Goal: Task Accomplishment & Management: Complete application form

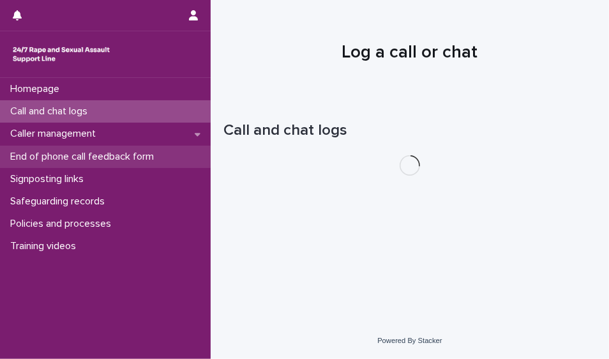
click at [79, 160] on p "End of phone call feedback form" at bounding box center [84, 157] width 159 height 12
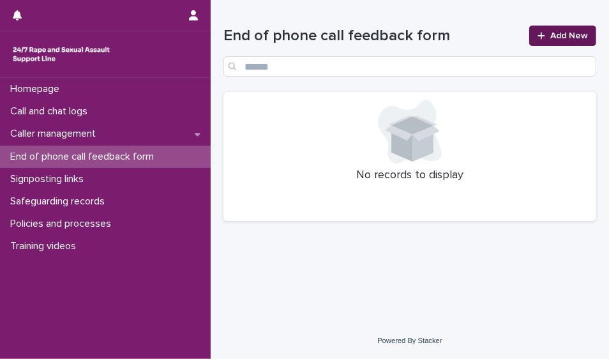
click at [588, 43] on link "Add New" at bounding box center [563, 36] width 67 height 20
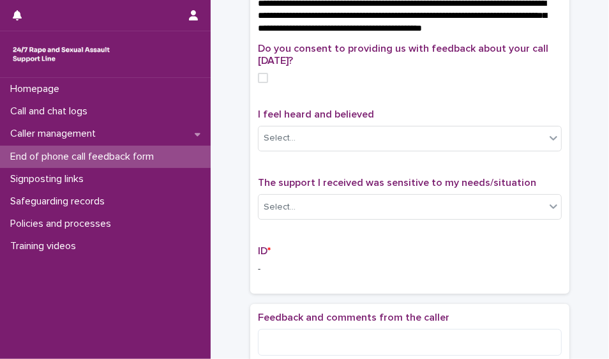
scroll to position [137, 0]
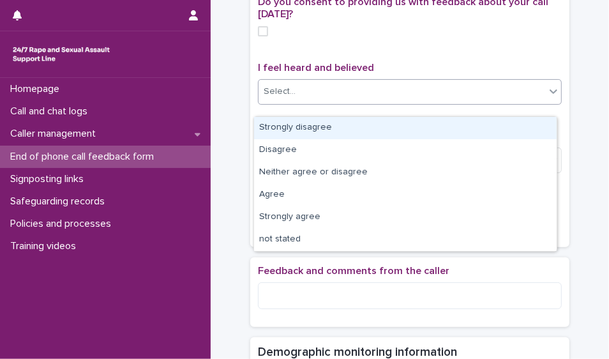
click at [549, 103] on div at bounding box center [553, 91] width 15 height 23
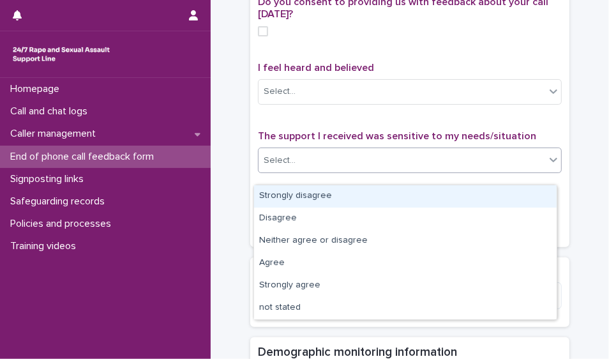
click at [526, 166] on div "Select..." at bounding box center [402, 160] width 287 height 21
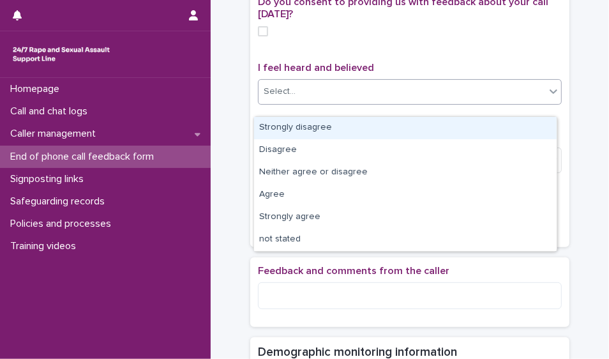
click at [530, 102] on div "Select..." at bounding box center [402, 91] width 287 height 21
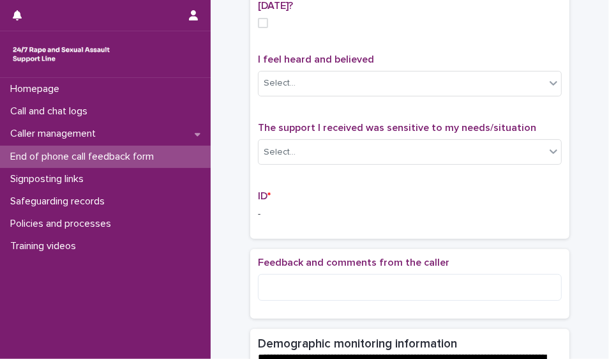
scroll to position [142, 0]
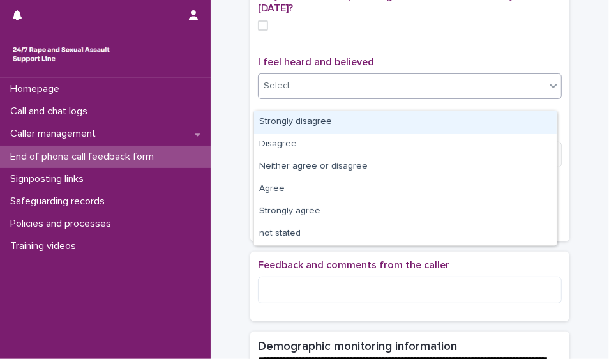
click at [554, 92] on icon at bounding box center [553, 85] width 13 height 13
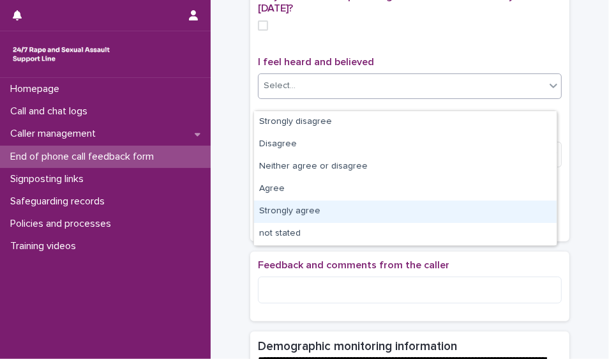
click at [535, 204] on div "Strongly agree" at bounding box center [405, 212] width 303 height 22
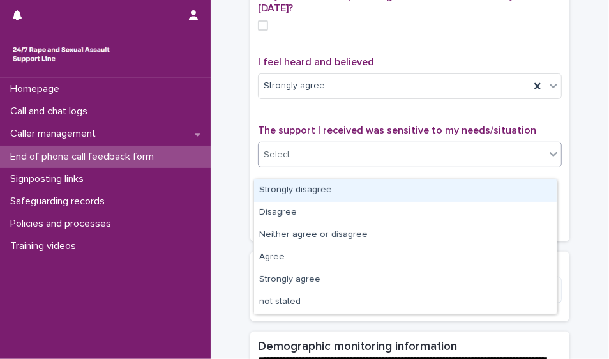
click at [517, 165] on div "Select..." at bounding box center [402, 154] width 287 height 21
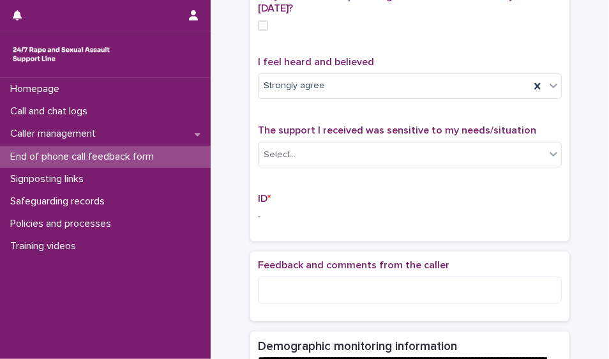
click at [440, 149] on div "The support I received was sensitive to my needs/situation Select..." at bounding box center [410, 151] width 304 height 53
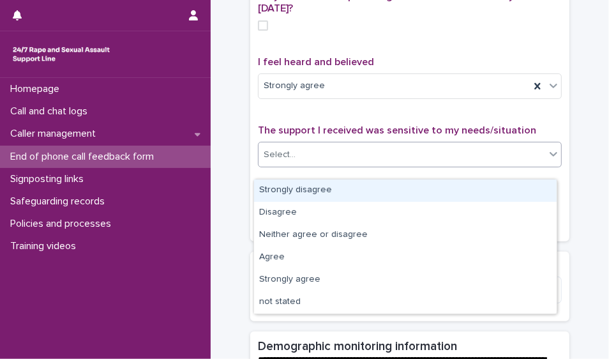
click at [469, 162] on div "Select..." at bounding box center [402, 154] width 287 height 21
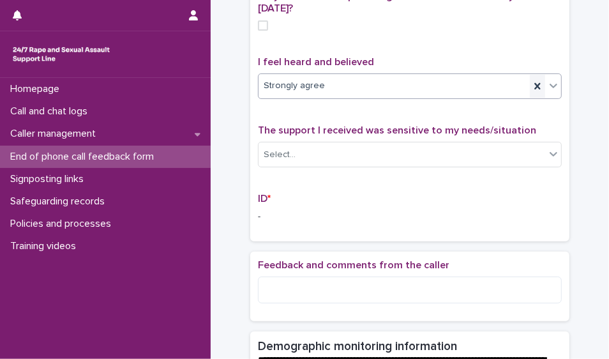
click at [535, 93] on icon at bounding box center [538, 86] width 13 height 13
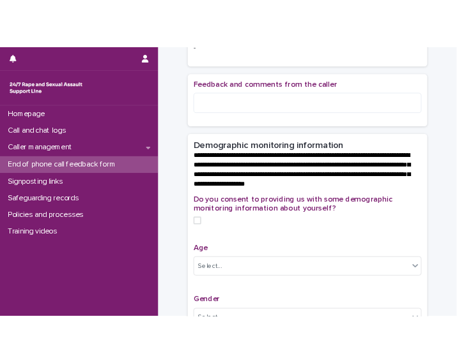
scroll to position [360, 0]
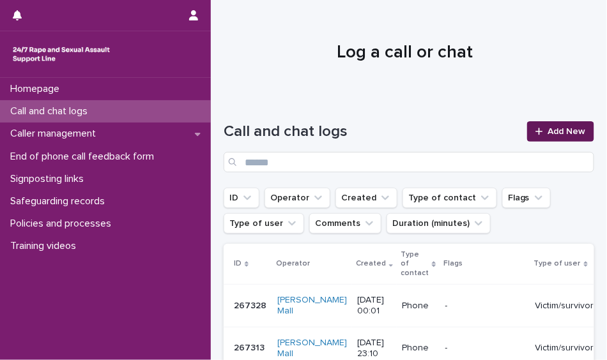
click at [548, 133] on span "Add New" at bounding box center [567, 131] width 38 height 9
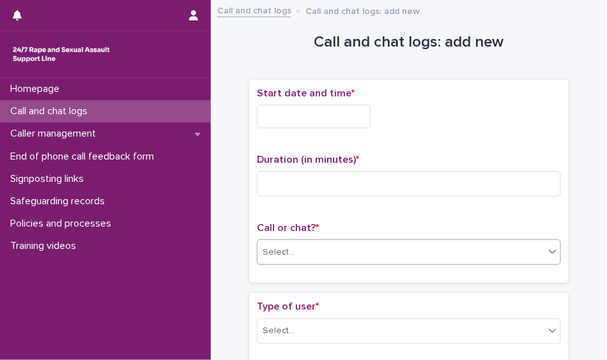
click at [384, 247] on div "Select..." at bounding box center [400, 252] width 287 height 21
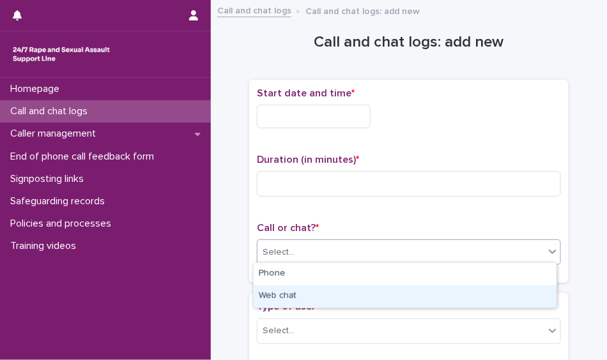
click at [351, 287] on div "Web chat" at bounding box center [405, 297] width 303 height 22
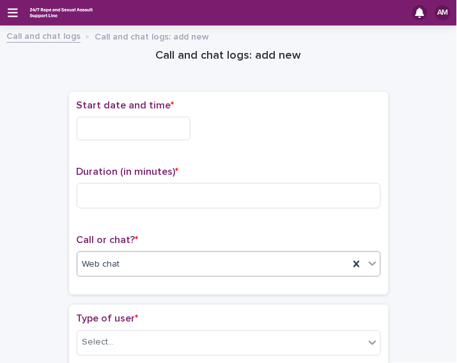
click at [153, 124] on input "text" at bounding box center [134, 129] width 114 height 24
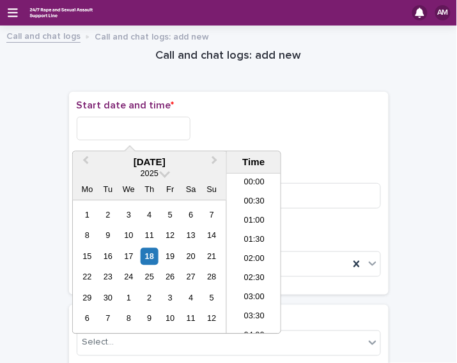
scroll to position [620, 0]
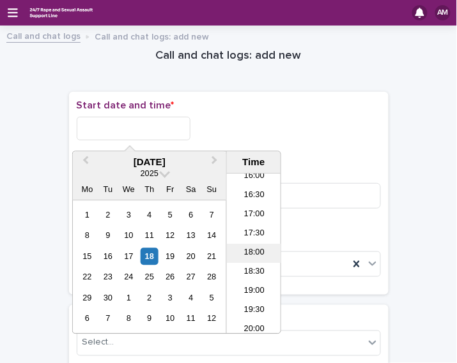
click at [259, 255] on li "18:00" at bounding box center [254, 254] width 54 height 19
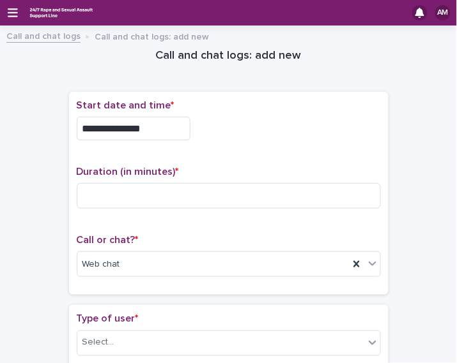
click at [158, 132] on input "**********" at bounding box center [134, 129] width 114 height 24
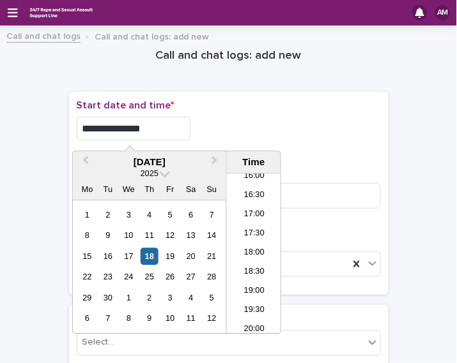
type input "**********"
click at [224, 137] on div "**********" at bounding box center [229, 129] width 304 height 24
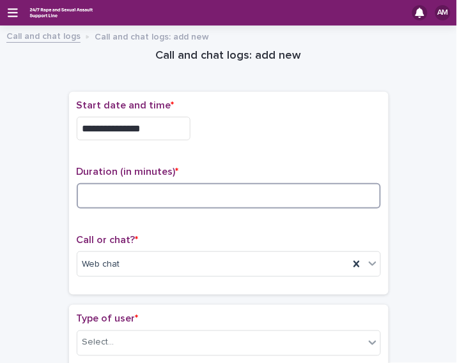
click at [172, 198] on input at bounding box center [229, 196] width 304 height 26
type input "*"
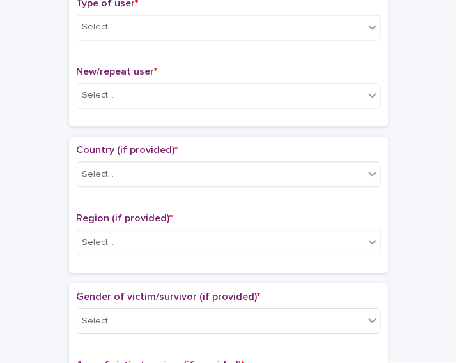
scroll to position [327, 0]
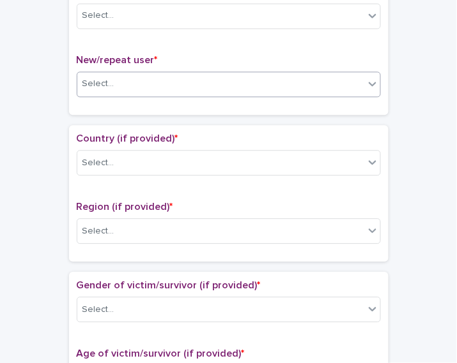
click at [194, 74] on div "Select..." at bounding box center [220, 84] width 287 height 21
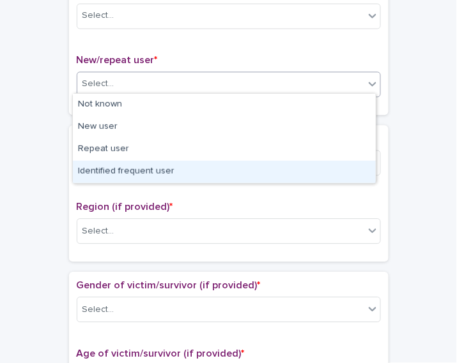
click at [170, 161] on div "Identified frequent user" at bounding box center [224, 172] width 303 height 22
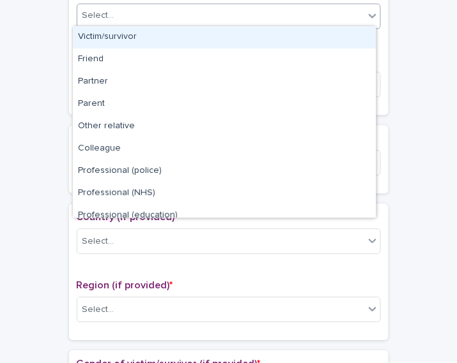
click at [165, 20] on div "Select..." at bounding box center [220, 16] width 287 height 21
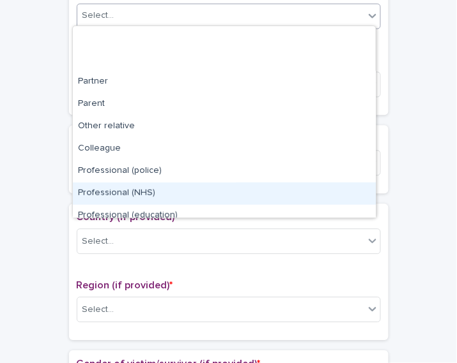
scroll to position [143, 0]
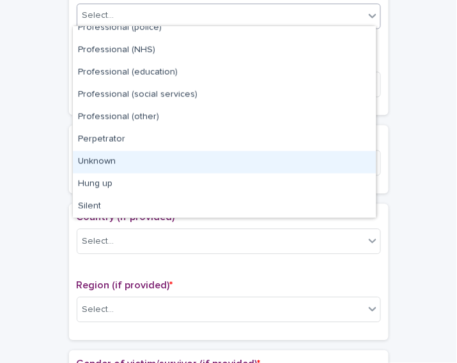
click at [226, 162] on div "Unknown" at bounding box center [224, 162] width 303 height 22
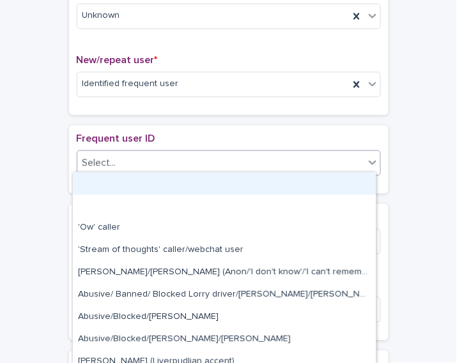
click at [222, 169] on div "Select..." at bounding box center [220, 163] width 287 height 21
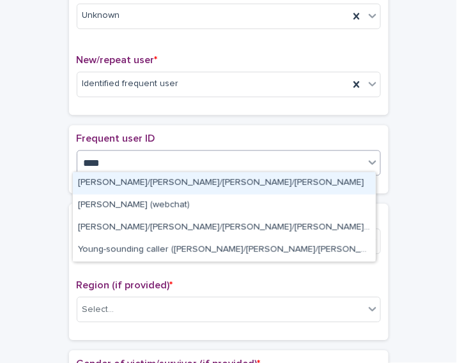
type input "*****"
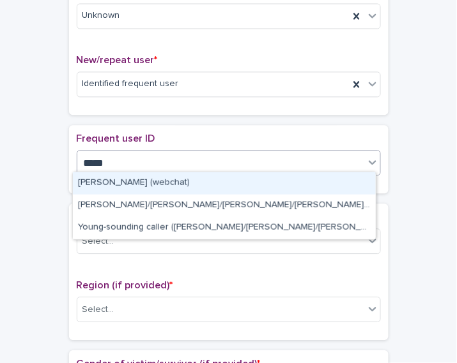
click at [251, 174] on div "David (webchat)" at bounding box center [224, 183] width 303 height 22
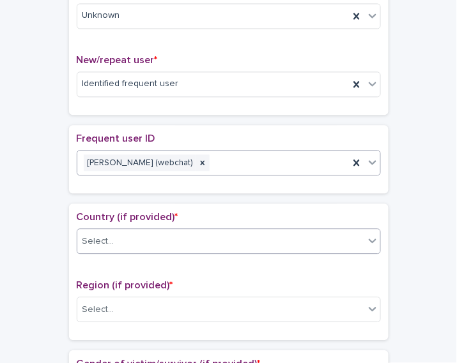
click at [241, 241] on div "Select..." at bounding box center [220, 242] width 287 height 21
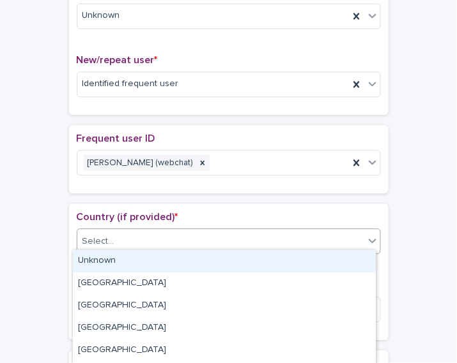
click at [193, 260] on div "Unknown" at bounding box center [224, 261] width 303 height 22
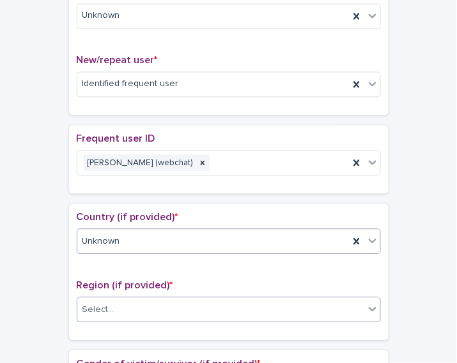
click at [200, 300] on div "Select..." at bounding box center [220, 310] width 287 height 21
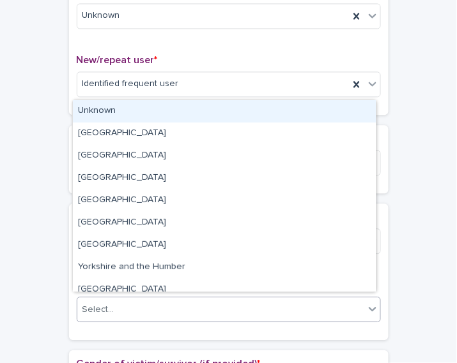
click at [195, 105] on div "Unknown" at bounding box center [224, 111] width 303 height 22
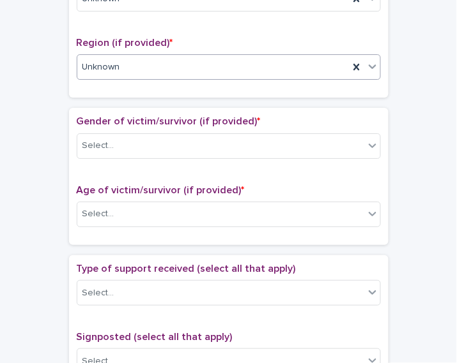
scroll to position [591, 0]
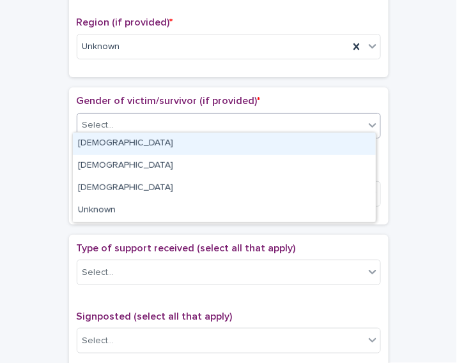
click at [204, 130] on div "Select..." at bounding box center [229, 126] width 304 height 26
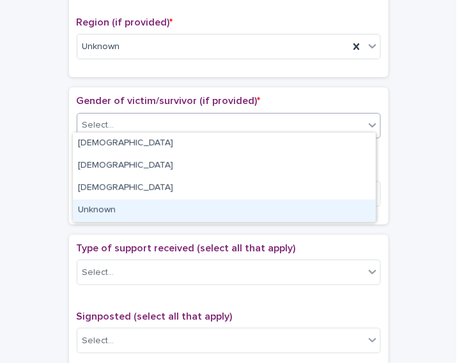
click at [201, 203] on div "Unknown" at bounding box center [224, 211] width 303 height 22
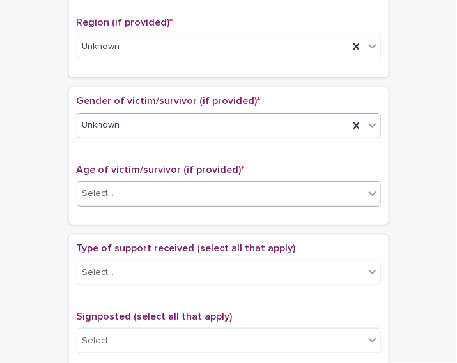
click at [195, 183] on div "Select..." at bounding box center [220, 193] width 287 height 21
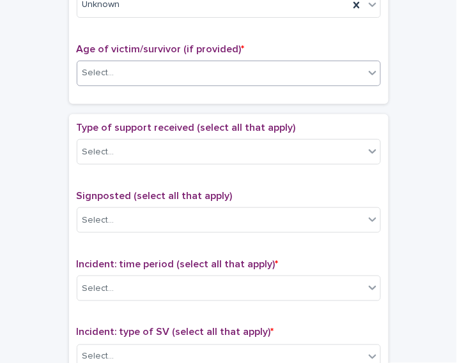
scroll to position [732, 0]
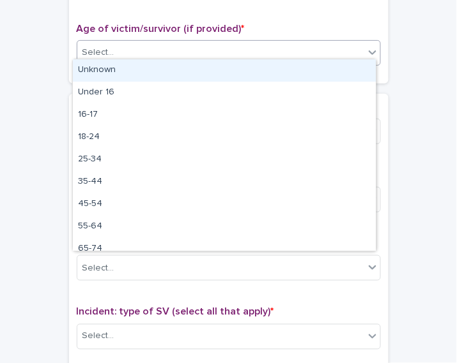
click at [318, 53] on div "Select..." at bounding box center [220, 52] width 287 height 21
click at [243, 70] on div "Unknown" at bounding box center [224, 70] width 303 height 22
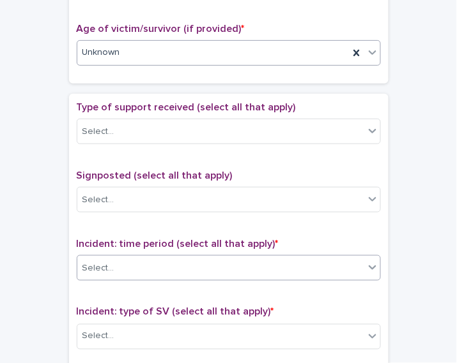
click at [321, 258] on div "Select..." at bounding box center [220, 268] width 287 height 21
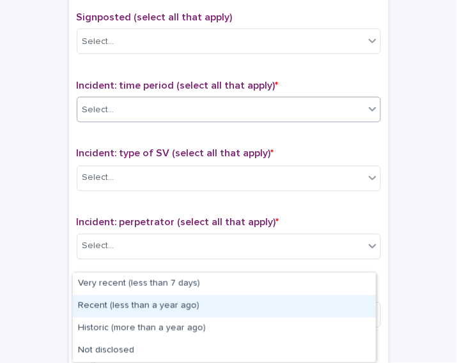
scroll to position [930, 0]
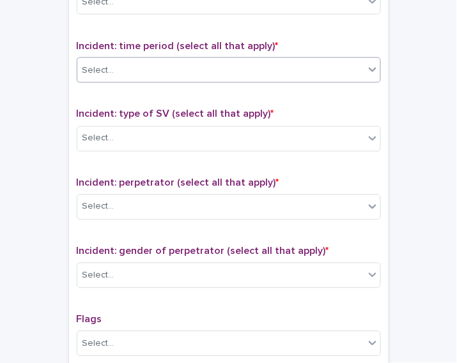
click at [366, 63] on icon at bounding box center [372, 69] width 13 height 13
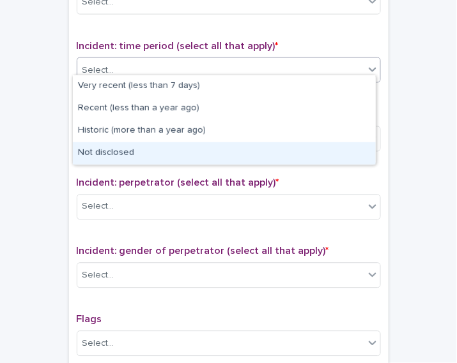
click at [320, 151] on div "Not disclosed" at bounding box center [224, 153] width 303 height 22
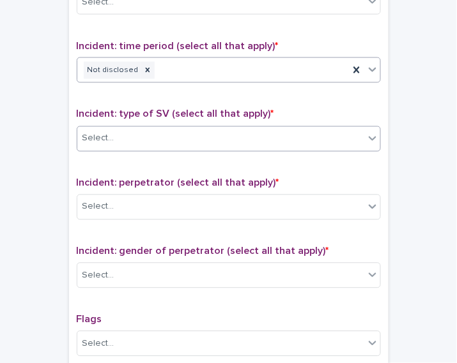
click at [322, 132] on div "Select..." at bounding box center [220, 138] width 287 height 21
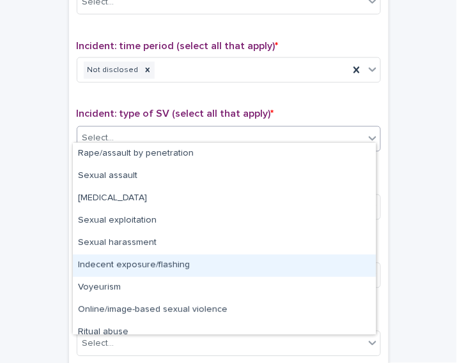
scroll to position [32, 0]
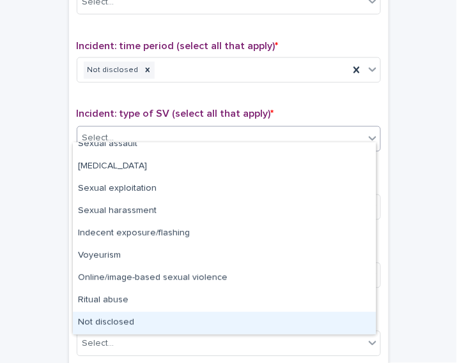
click at [330, 330] on div "Not disclosed" at bounding box center [224, 323] width 303 height 22
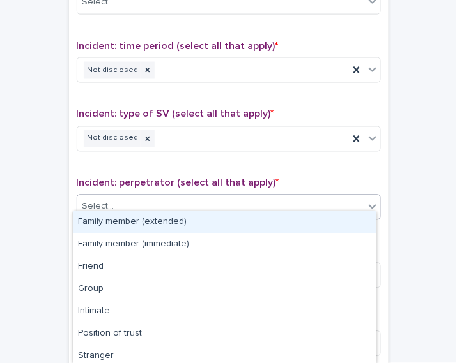
click at [323, 205] on div "Select..." at bounding box center [220, 207] width 287 height 21
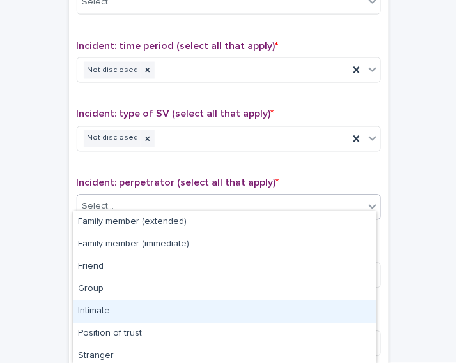
scroll to position [93, 0]
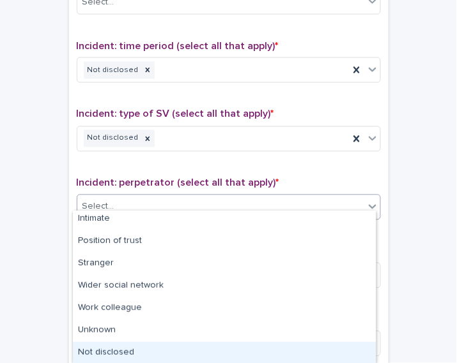
click at [333, 345] on div "Not disclosed" at bounding box center [224, 353] width 303 height 22
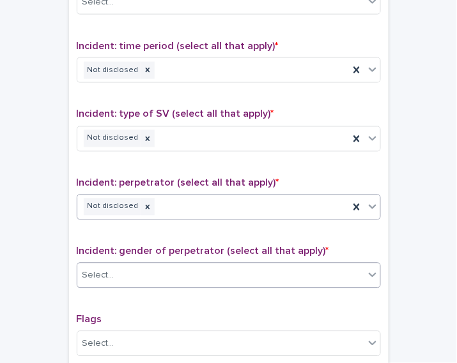
click at [318, 270] on div "Select..." at bounding box center [220, 276] width 287 height 21
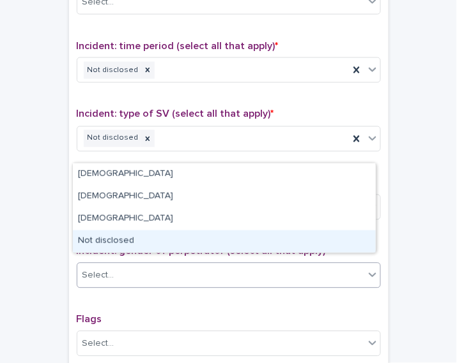
click at [355, 240] on div "Not disclosed" at bounding box center [224, 242] width 303 height 22
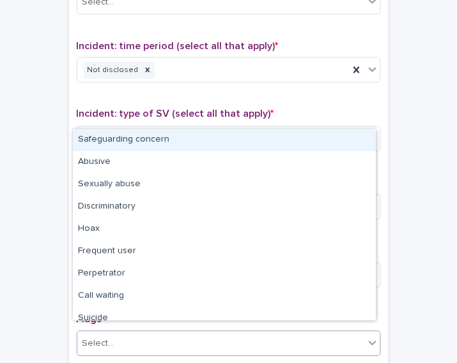
click at [344, 337] on div "Select..." at bounding box center [220, 344] width 287 height 21
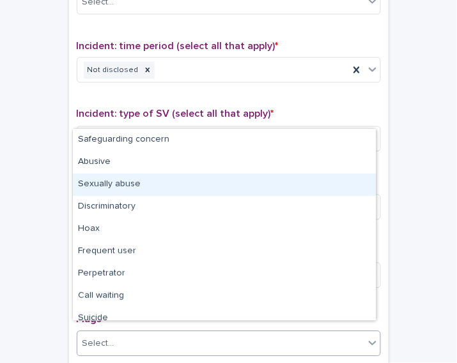
click at [305, 191] on div "Sexually abuse" at bounding box center [224, 185] width 303 height 22
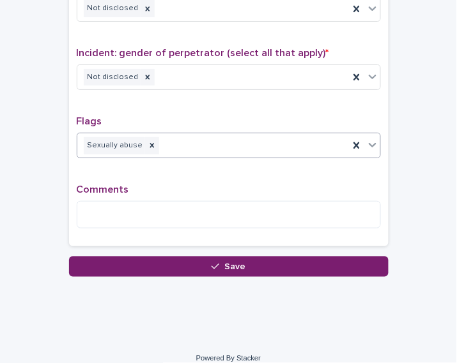
scroll to position [1132, 0]
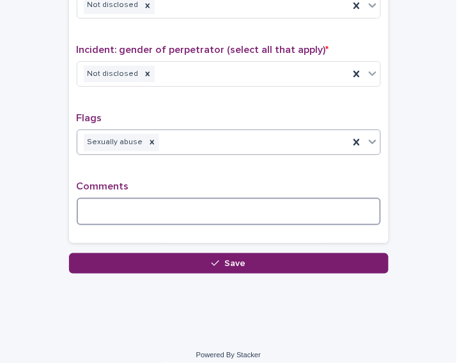
click at [148, 198] on textarea at bounding box center [229, 211] width 304 height 27
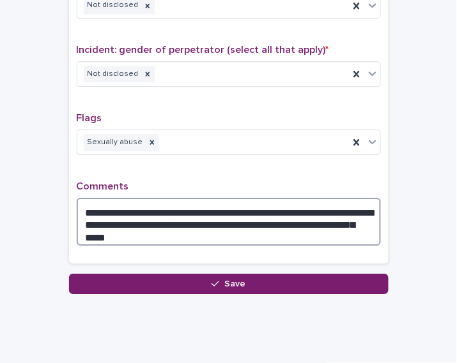
type textarea "**********"
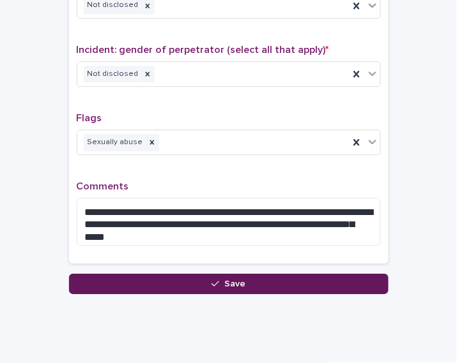
click at [249, 274] on button "Save" at bounding box center [228, 284] width 319 height 20
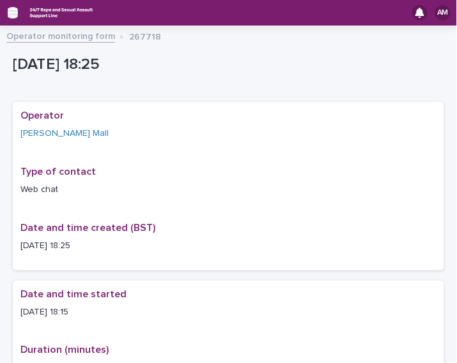
click at [13, 13] on icon "button" at bounding box center [13, 12] width 10 height 9
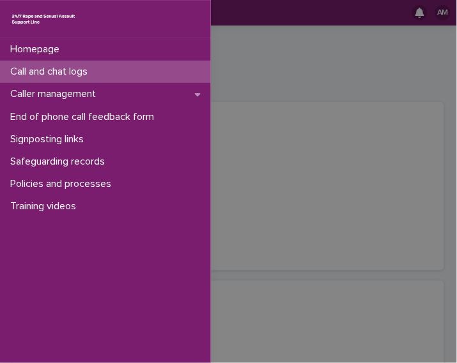
click at [50, 75] on p "Call and chat logs" at bounding box center [51, 72] width 93 height 12
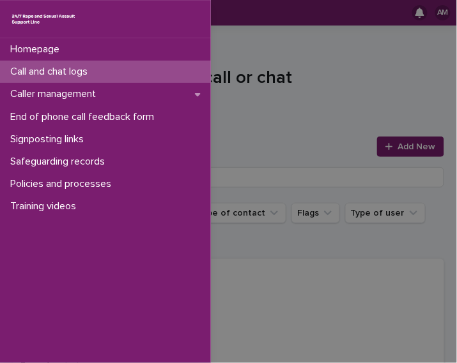
click at [409, 143] on div "Homepage Call and chat logs Caller management End of phone call feedback form S…" at bounding box center [228, 181] width 457 height 363
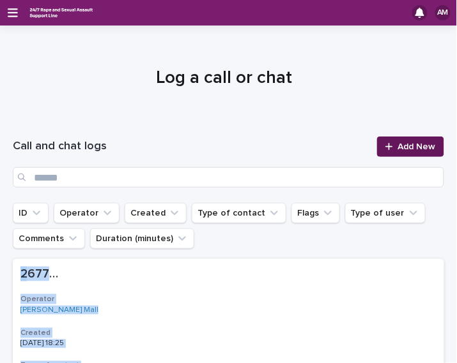
click at [409, 143] on span "Add New" at bounding box center [417, 146] width 38 height 9
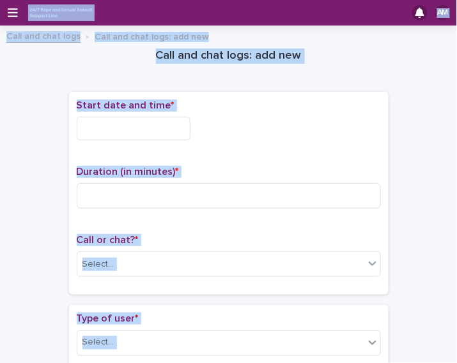
click at [251, 121] on div at bounding box center [229, 129] width 304 height 24
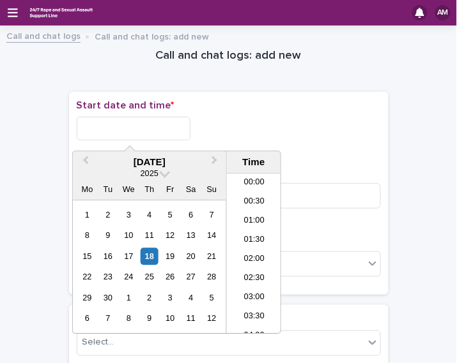
click at [106, 125] on input "text" at bounding box center [134, 129] width 114 height 24
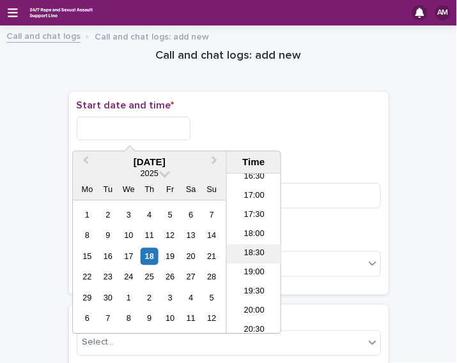
click at [254, 252] on li "18:30" at bounding box center [254, 254] width 54 height 19
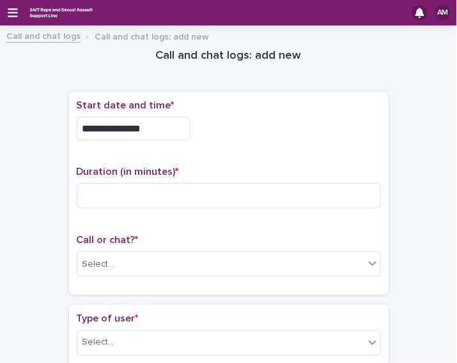
click at [144, 128] on input "**********" at bounding box center [134, 129] width 114 height 24
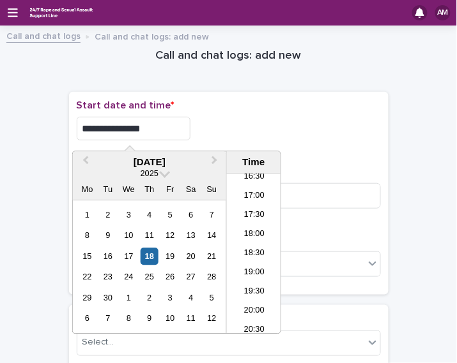
type input "**********"
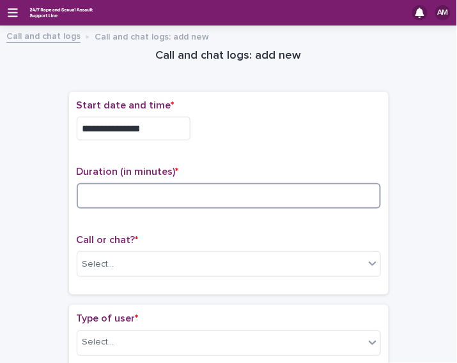
click at [128, 187] on input at bounding box center [229, 196] width 304 height 26
type input "**"
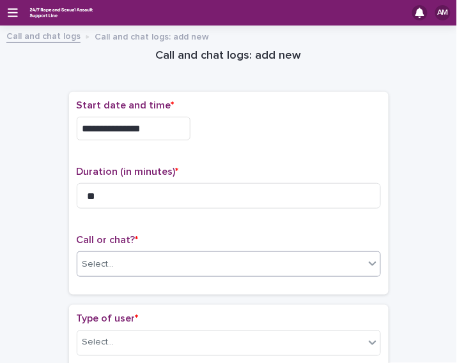
click at [252, 256] on div "Select..." at bounding box center [220, 264] width 287 height 21
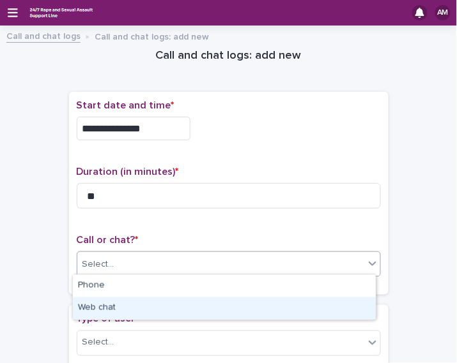
click at [226, 302] on div "Web chat" at bounding box center [224, 309] width 303 height 22
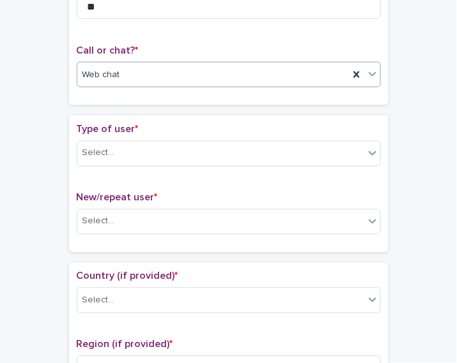
scroll to position [199, 0]
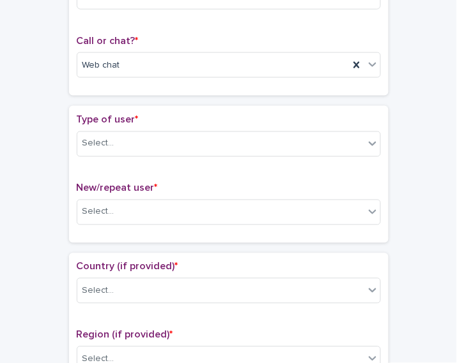
click at [210, 125] on div "Type of user * Select..." at bounding box center [229, 140] width 304 height 53
click at [205, 137] on div "Select..." at bounding box center [220, 144] width 287 height 21
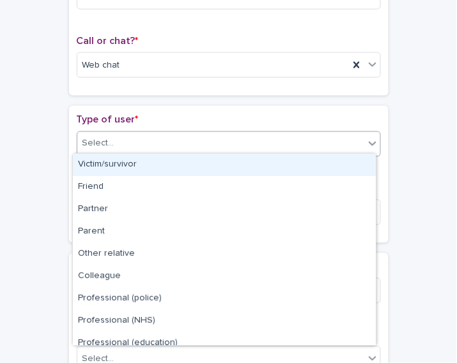
click at [185, 165] on div "Victim/survivor" at bounding box center [224, 165] width 303 height 22
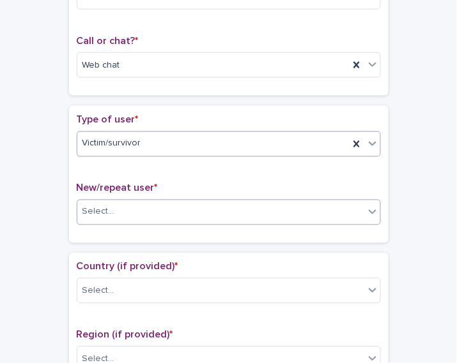
click at [174, 210] on div "Select..." at bounding box center [220, 212] width 287 height 21
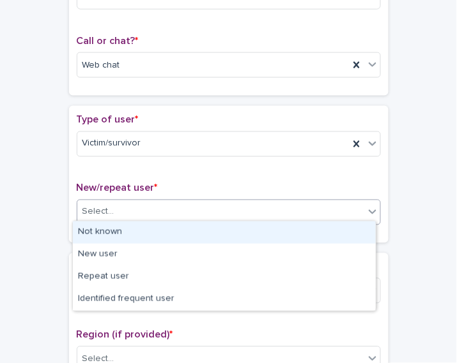
click at [153, 234] on div "Not known" at bounding box center [224, 233] width 303 height 22
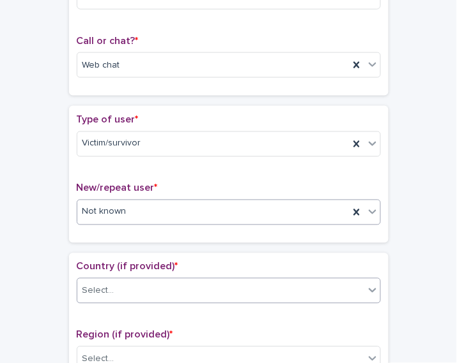
click at [149, 286] on div "Select..." at bounding box center [220, 291] width 287 height 21
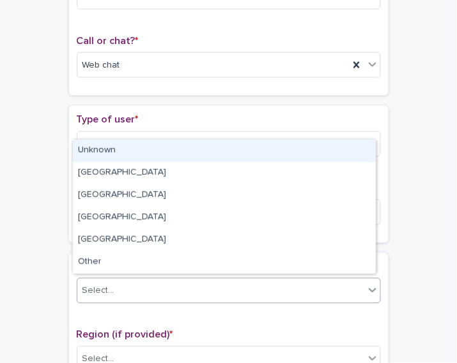
click at [137, 159] on div "Unknown" at bounding box center [224, 151] width 303 height 22
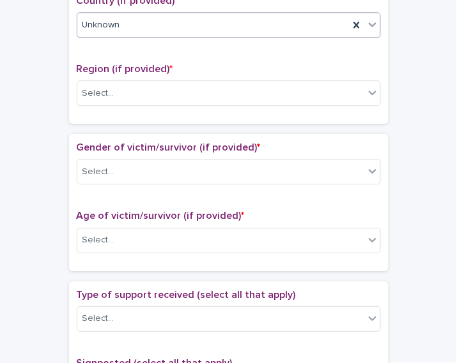
scroll to position [469, 0]
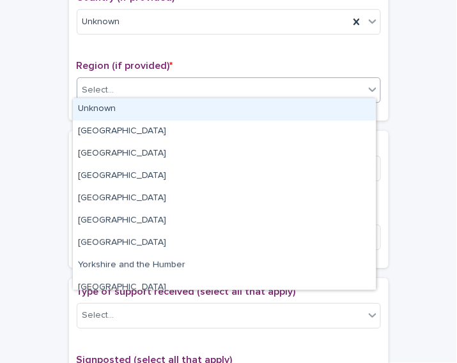
click at [314, 89] on div "Select..." at bounding box center [220, 90] width 287 height 21
click at [297, 111] on div "Unknown" at bounding box center [224, 109] width 303 height 22
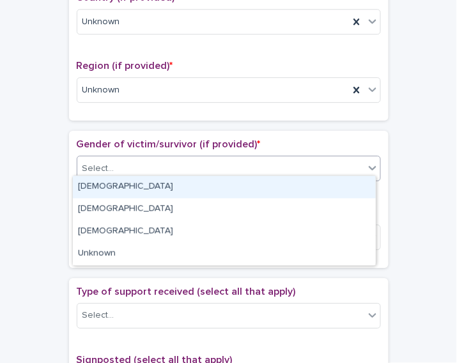
click at [256, 172] on div "Select..." at bounding box center [220, 168] width 287 height 21
click at [247, 186] on div "Female" at bounding box center [224, 187] width 303 height 22
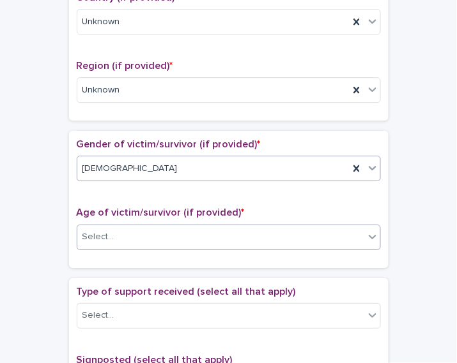
click at [231, 235] on div "Select..." at bounding box center [220, 237] width 287 height 21
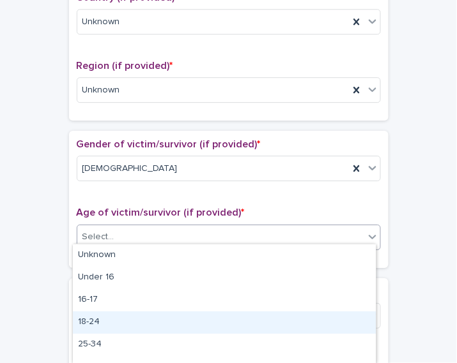
click at [201, 313] on div "18-24" at bounding box center [224, 323] width 303 height 22
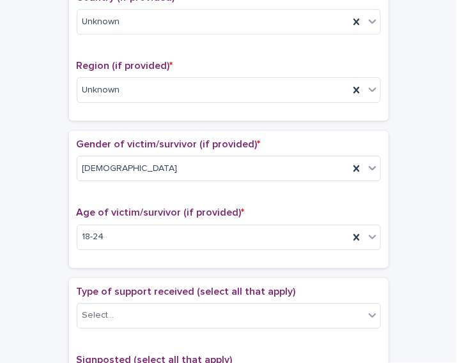
click at [203, 322] on div "Type of support received (select all that apply) Select..." at bounding box center [229, 312] width 304 height 53
click at [200, 315] on div "Select..." at bounding box center [220, 315] width 287 height 21
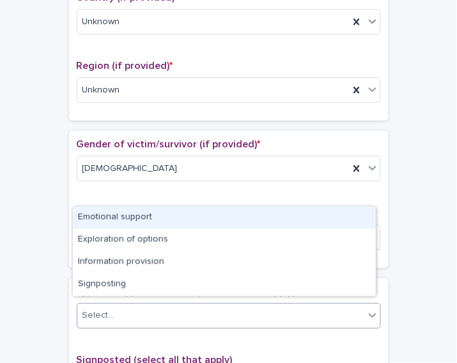
click at [173, 221] on div "Emotional support" at bounding box center [224, 218] width 303 height 22
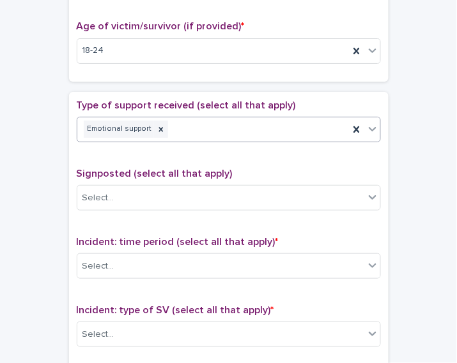
scroll to position [693, 0]
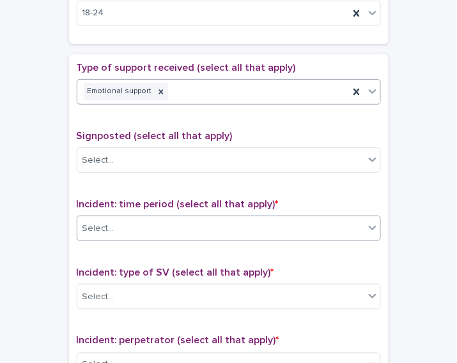
click at [340, 233] on div "Select..." at bounding box center [229, 229] width 304 height 26
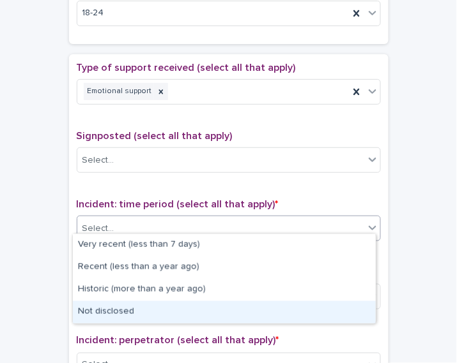
click at [312, 310] on div "Not disclosed" at bounding box center [224, 313] width 303 height 22
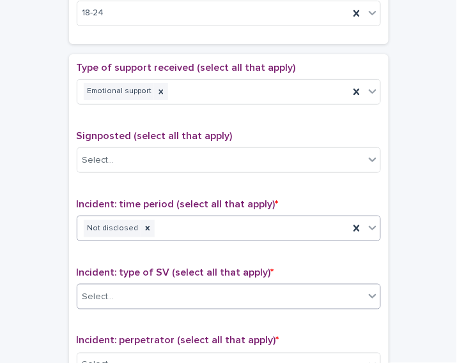
click at [298, 296] on div "Select..." at bounding box center [220, 297] width 287 height 21
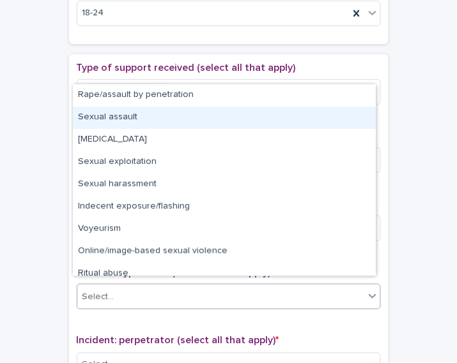
click at [222, 121] on div "Sexual assault" at bounding box center [224, 118] width 303 height 22
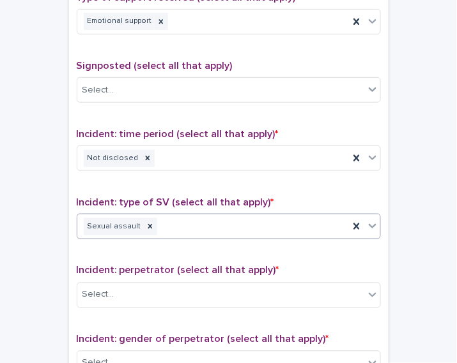
scroll to position [773, 0]
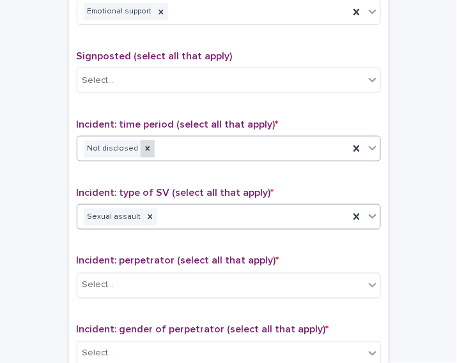
click at [143, 144] on icon at bounding box center [147, 148] width 9 height 9
click at [134, 138] on div "Not disclosed" at bounding box center [213, 149] width 272 height 22
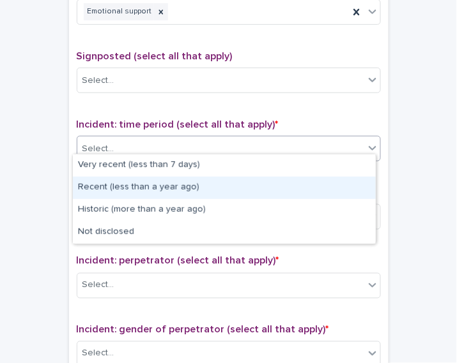
click at [155, 183] on div "Recent (less than a year ago)" at bounding box center [224, 188] width 303 height 22
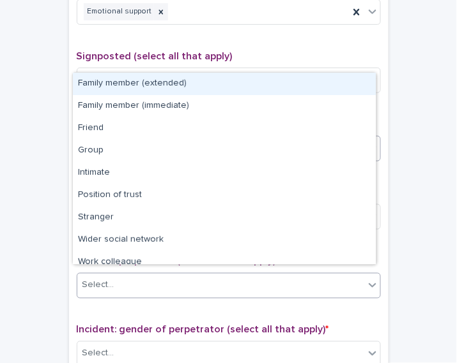
click at [189, 280] on div "Select..." at bounding box center [220, 285] width 287 height 21
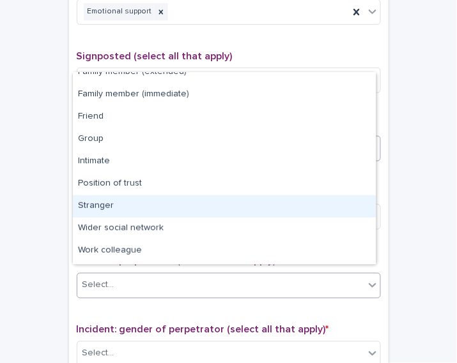
scroll to position [0, 0]
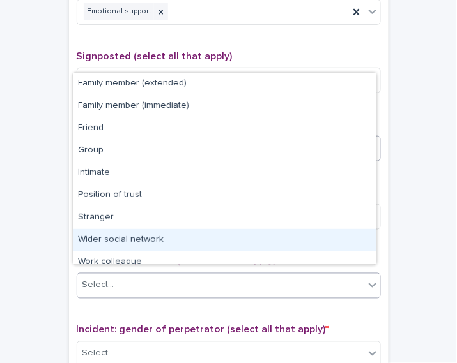
click at [333, 240] on div "Wider social network" at bounding box center [224, 240] width 303 height 22
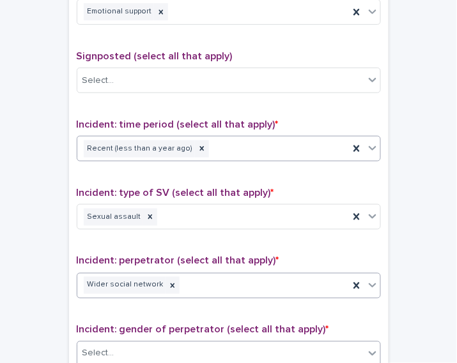
click at [310, 345] on div "Select..." at bounding box center [220, 354] width 287 height 21
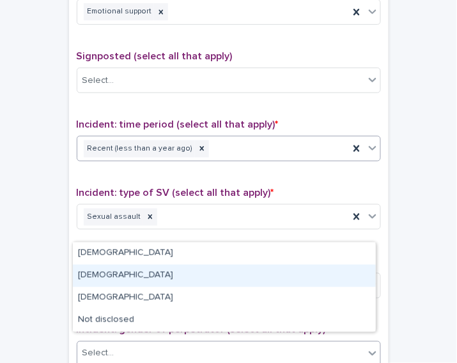
click at [270, 280] on div "Female" at bounding box center [224, 276] width 303 height 22
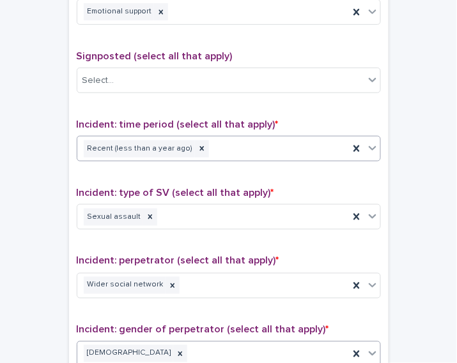
scroll to position [1030, 0]
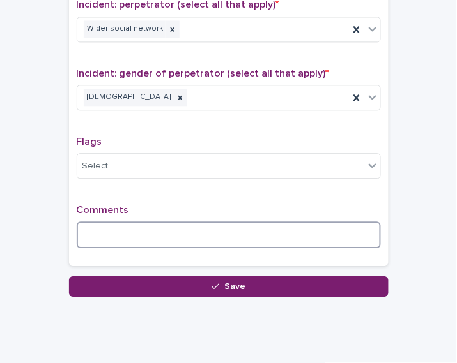
click at [128, 235] on textarea at bounding box center [229, 235] width 304 height 27
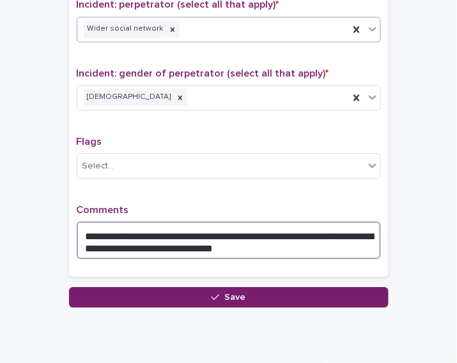
type textarea "**********"
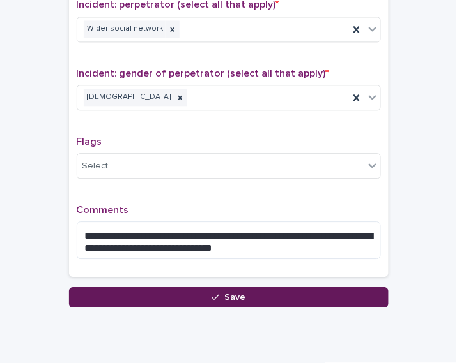
click at [222, 297] on button "Save" at bounding box center [228, 297] width 319 height 20
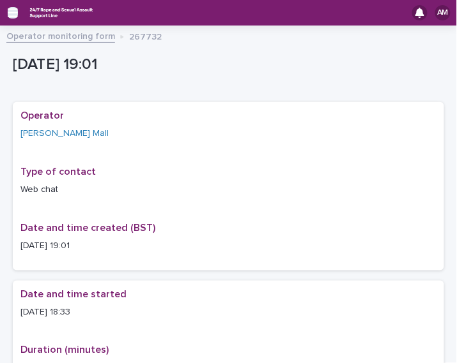
click at [11, 14] on icon "button" at bounding box center [13, 12] width 10 height 11
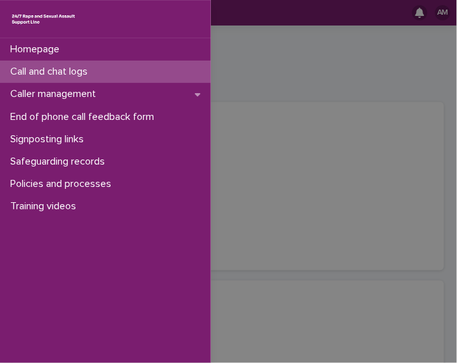
click at [56, 72] on p "Call and chat logs" at bounding box center [51, 72] width 93 height 12
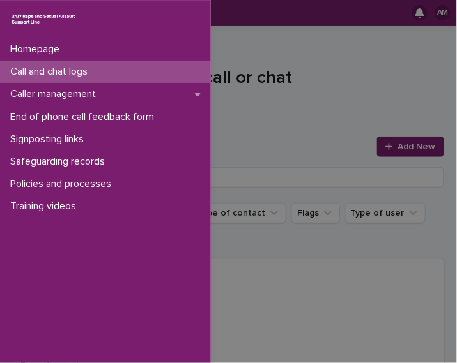
click at [407, 157] on div "Homepage Call and chat logs Caller management End of phone call feedback form S…" at bounding box center [228, 181] width 457 height 363
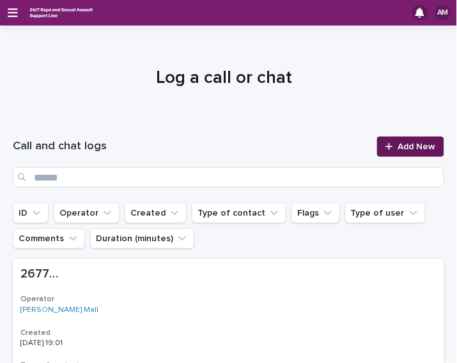
click at [398, 145] on span "Add New" at bounding box center [417, 146] width 38 height 9
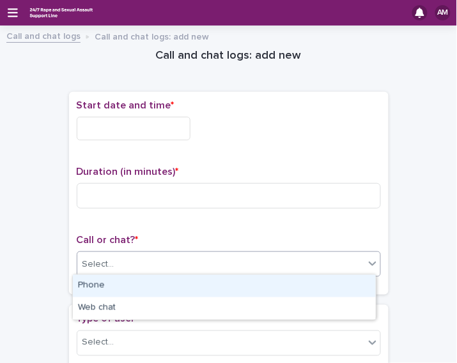
click at [146, 263] on div "Select..." at bounding box center [220, 264] width 287 height 21
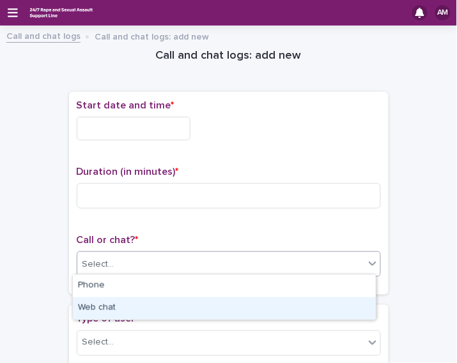
click at [133, 306] on div "Web chat" at bounding box center [224, 309] width 303 height 22
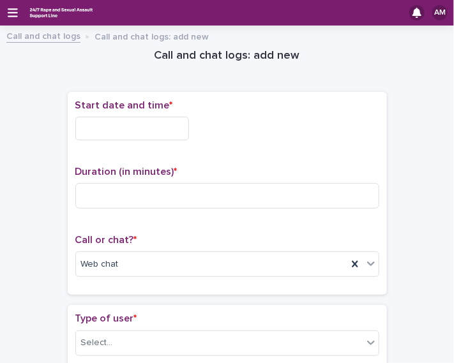
click at [161, 132] on input "text" at bounding box center [132, 129] width 114 height 24
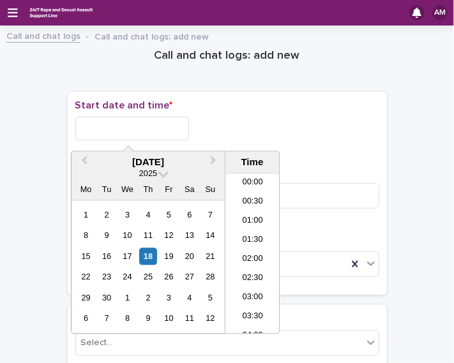
scroll to position [657, 0]
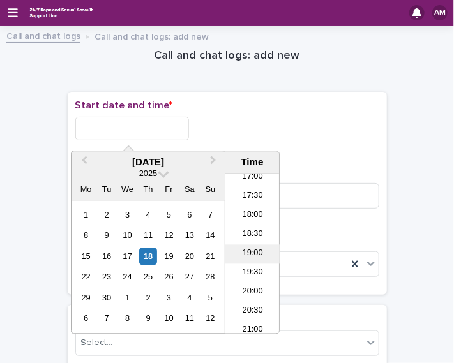
click at [255, 250] on li "19:00" at bounding box center [253, 254] width 54 height 19
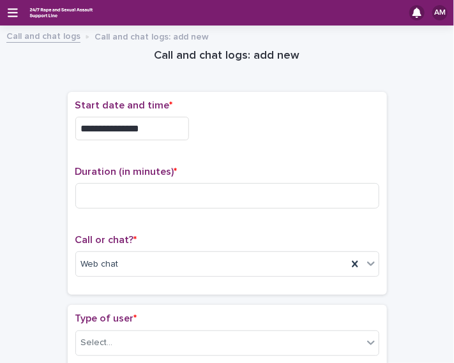
click at [149, 129] on input "**********" at bounding box center [132, 129] width 114 height 24
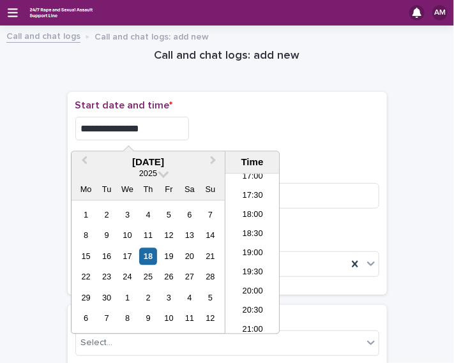
type input "**********"
click at [231, 135] on div "**********" at bounding box center [227, 129] width 304 height 24
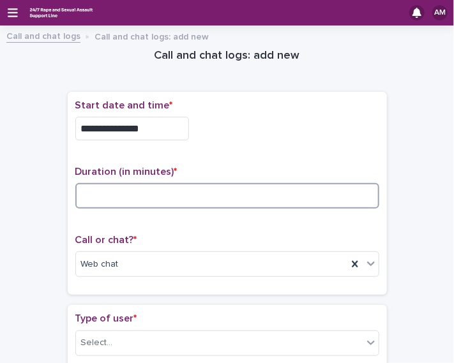
click at [170, 193] on input at bounding box center [227, 196] width 304 height 26
type input "**"
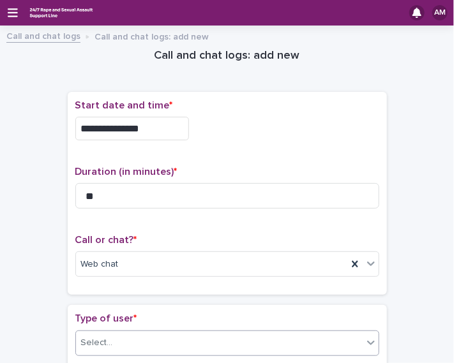
click at [190, 333] on div "Select..." at bounding box center [219, 343] width 287 height 21
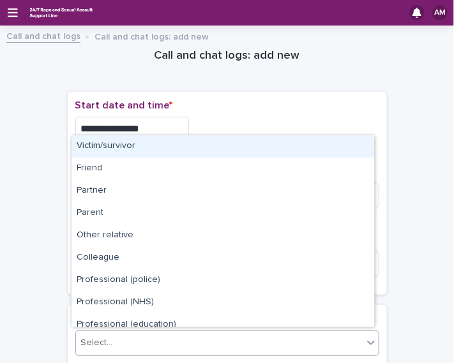
click at [176, 145] on div "Victim/survivor" at bounding box center [223, 146] width 303 height 22
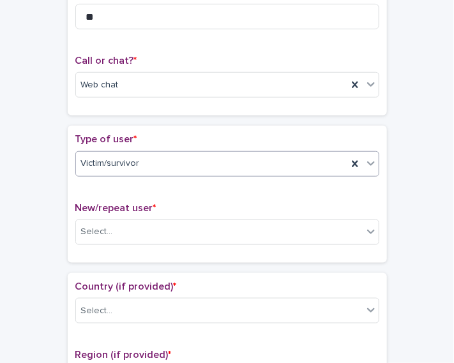
scroll to position [197, 0]
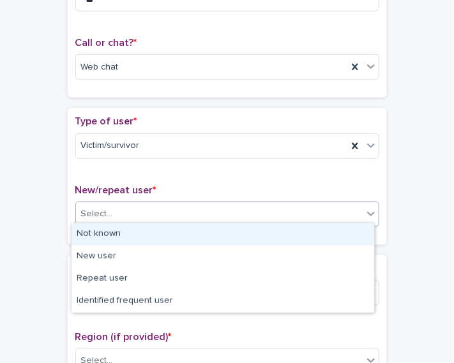
click at [272, 220] on div "Select..." at bounding box center [219, 214] width 287 height 21
click at [252, 236] on div "Not known" at bounding box center [223, 235] width 303 height 22
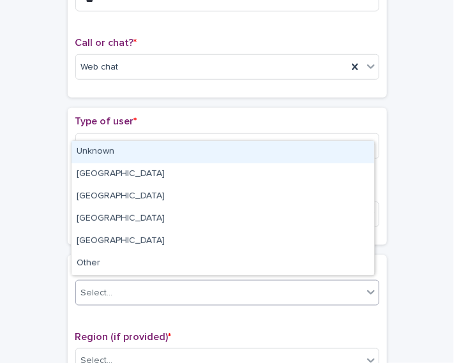
click at [246, 283] on div "Select..." at bounding box center [219, 293] width 287 height 21
click at [222, 152] on div "Unknown" at bounding box center [223, 152] width 303 height 22
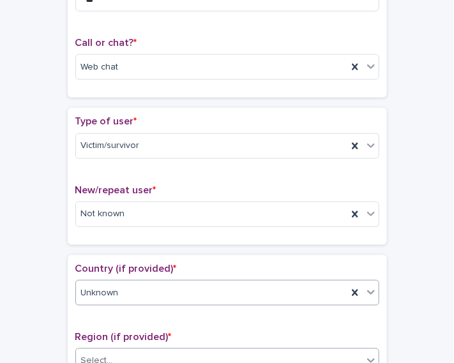
click at [192, 349] on div "Select..." at bounding box center [227, 362] width 304 height 26
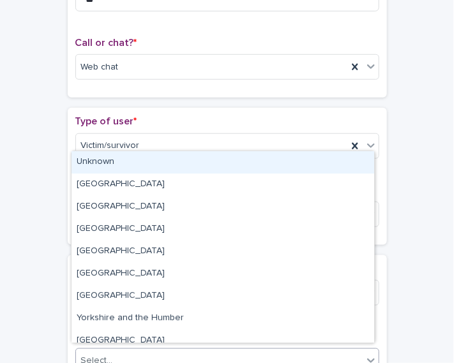
click at [179, 164] on div "Unknown" at bounding box center [223, 162] width 303 height 22
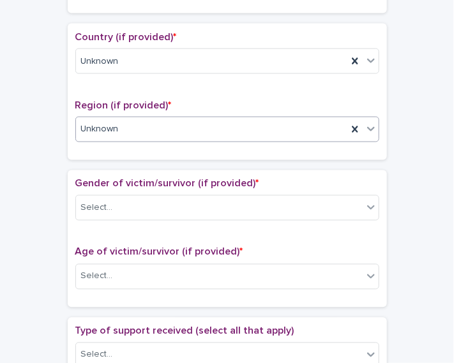
scroll to position [436, 0]
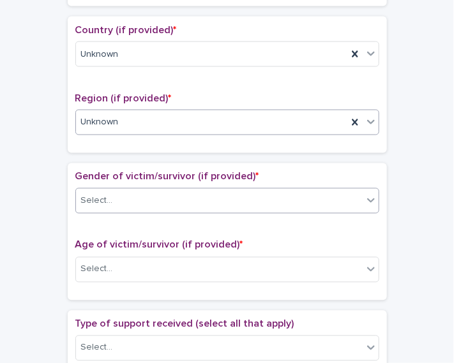
click at [314, 202] on div "Select..." at bounding box center [219, 201] width 287 height 21
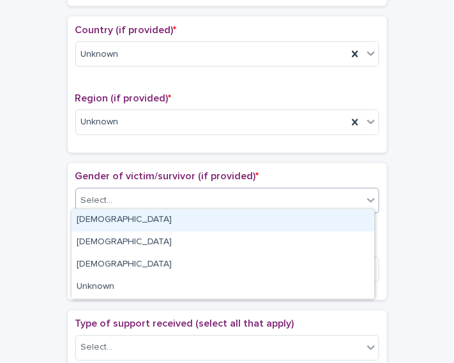
click at [301, 211] on div "Female" at bounding box center [223, 221] width 303 height 22
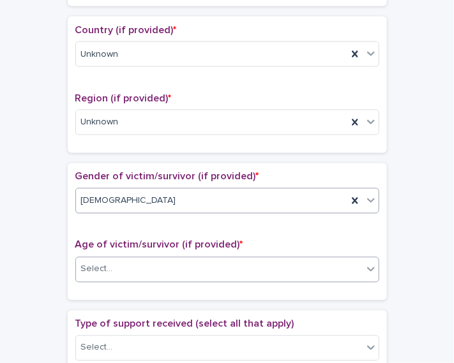
click at [278, 271] on div "Select..." at bounding box center [219, 269] width 287 height 21
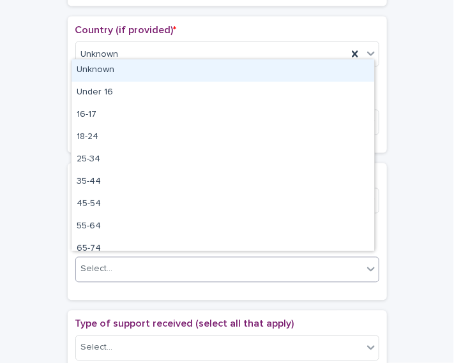
click at [257, 73] on div "Unknown" at bounding box center [223, 70] width 303 height 22
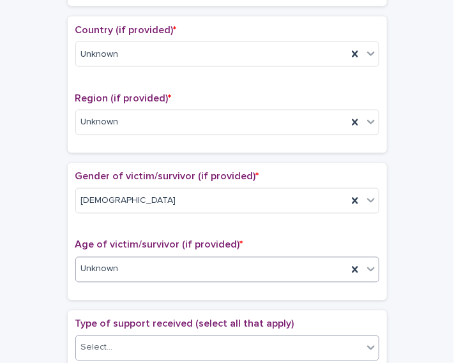
click at [229, 345] on div "Select..." at bounding box center [219, 348] width 287 height 21
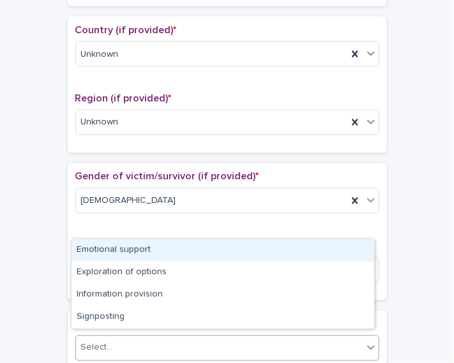
click at [198, 253] on div "Emotional support" at bounding box center [223, 251] width 303 height 22
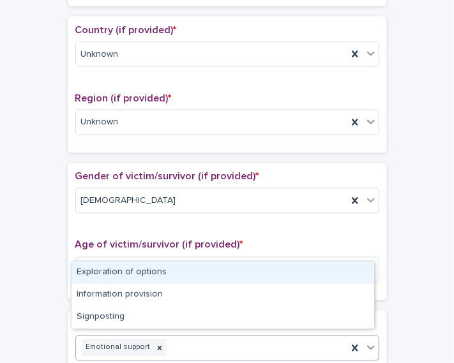
click at [234, 339] on div "Emotional support" at bounding box center [212, 348] width 272 height 22
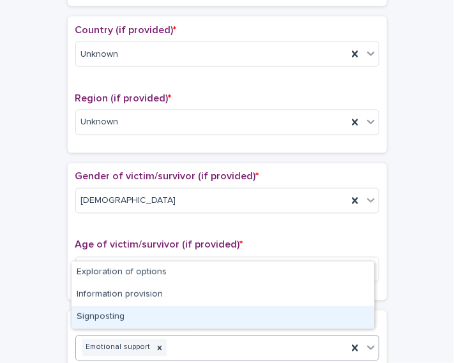
click at [223, 318] on div "Signposting" at bounding box center [223, 318] width 303 height 22
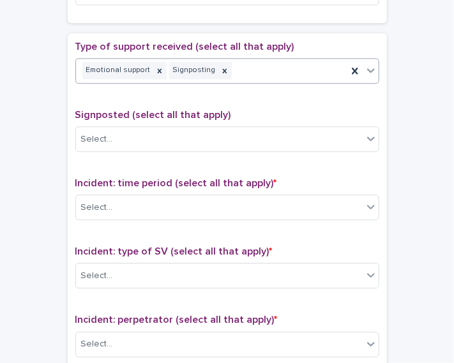
scroll to position [719, 0]
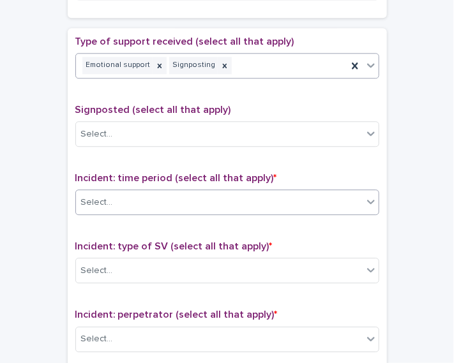
click at [282, 203] on div "Select..." at bounding box center [219, 202] width 287 height 21
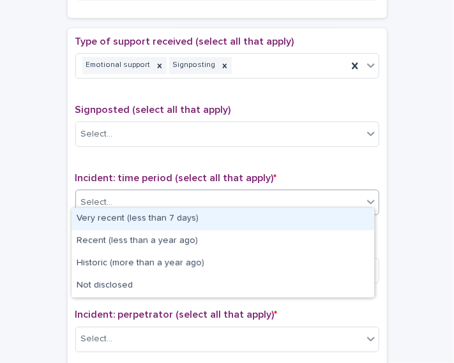
click at [266, 220] on div "Very recent (less than 7 days)" at bounding box center [223, 219] width 303 height 22
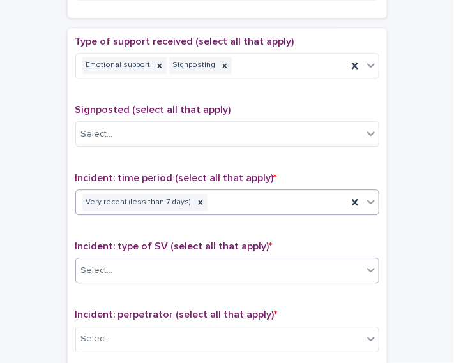
click at [264, 261] on div "Select..." at bounding box center [219, 271] width 287 height 21
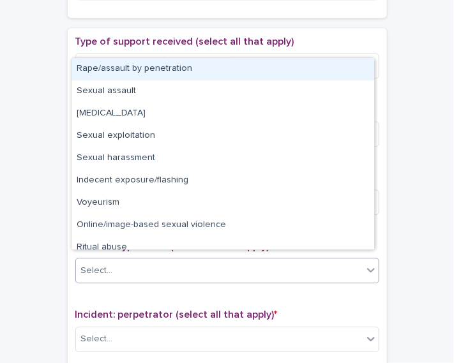
click at [222, 75] on div "Rape/assault by penetration" at bounding box center [223, 69] width 303 height 22
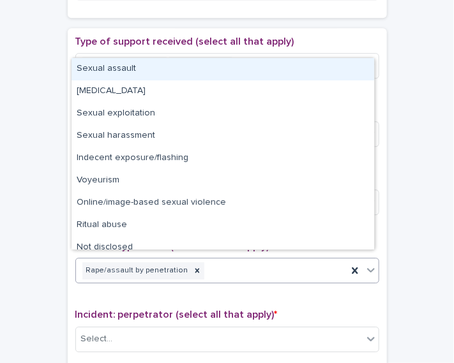
click at [289, 260] on div "Rape/assault by penetration" at bounding box center [212, 271] width 272 height 22
click at [247, 78] on div "Sexual assault" at bounding box center [223, 69] width 303 height 22
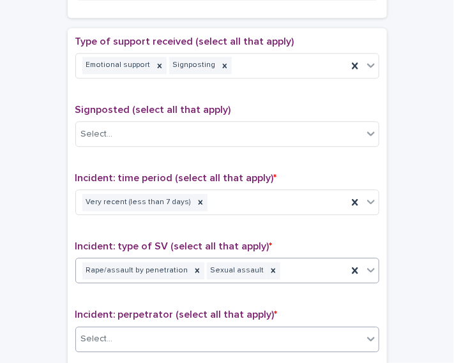
click at [197, 332] on div "Select..." at bounding box center [219, 339] width 287 height 21
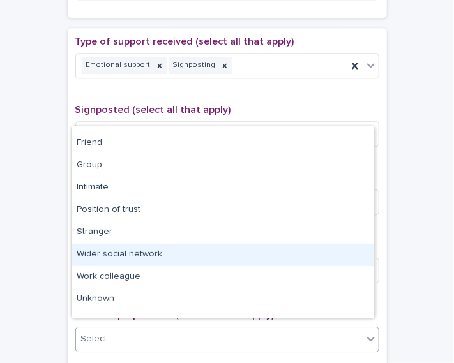
scroll to position [54, 0]
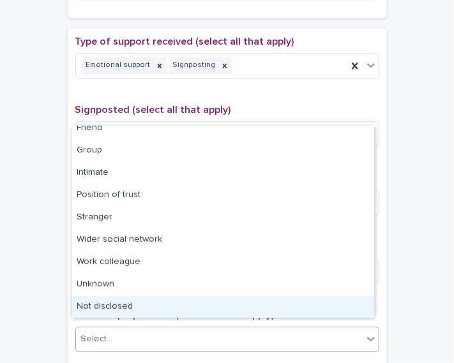
click at [351, 303] on div "Not disclosed" at bounding box center [223, 307] width 303 height 22
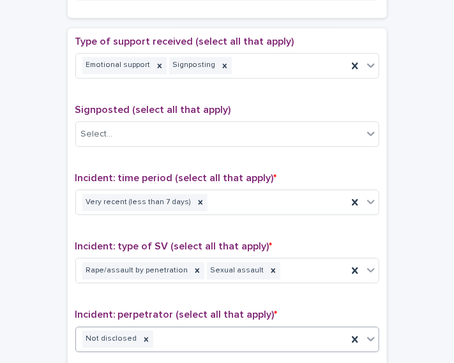
scroll to position [1037, 0]
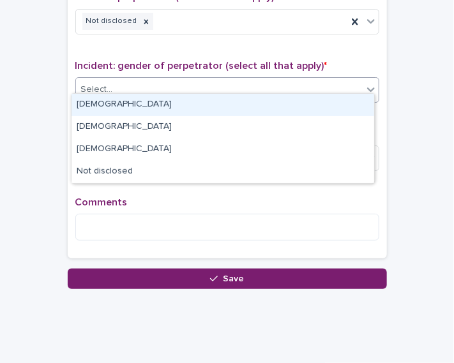
click at [310, 79] on div "Select..." at bounding box center [219, 89] width 287 height 21
click at [289, 96] on div "Male" at bounding box center [223, 105] width 303 height 22
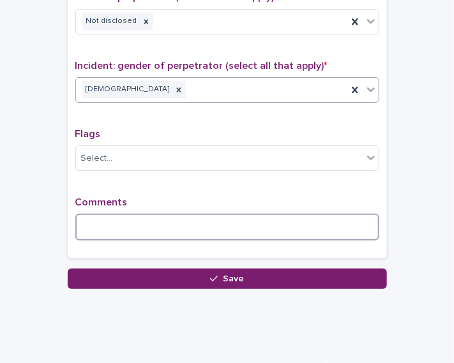
click at [218, 217] on textarea at bounding box center [227, 227] width 304 height 27
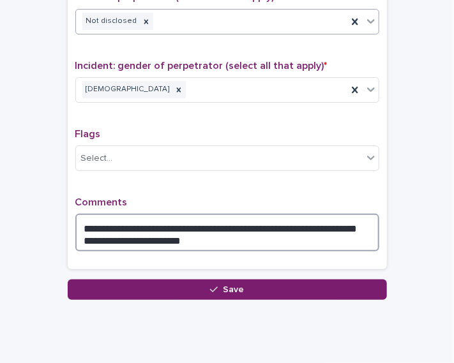
type textarea "**********"
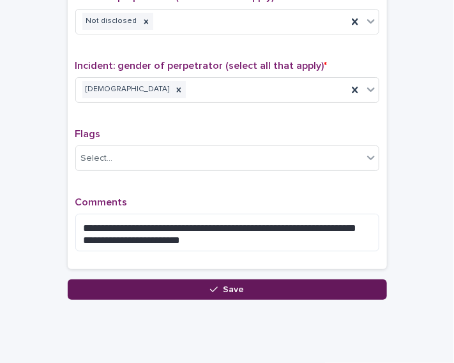
click at [210, 287] on icon "button" at bounding box center [214, 290] width 8 height 6
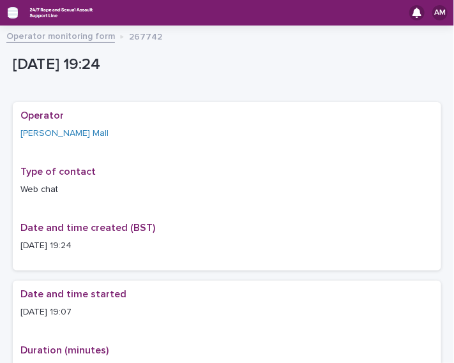
click at [12, 16] on icon "button" at bounding box center [13, 12] width 10 height 9
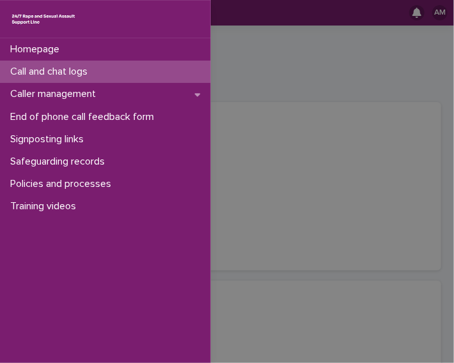
click at [59, 71] on p "Call and chat logs" at bounding box center [51, 72] width 93 height 12
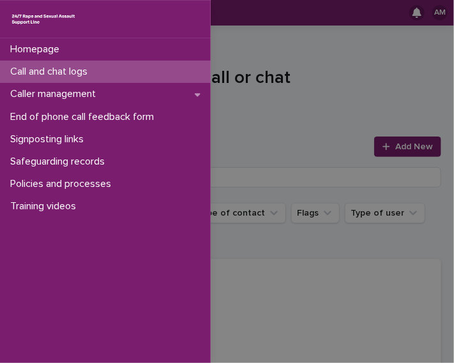
click at [393, 146] on div "Homepage Call and chat logs Caller management End of phone call feedback form S…" at bounding box center [227, 181] width 454 height 363
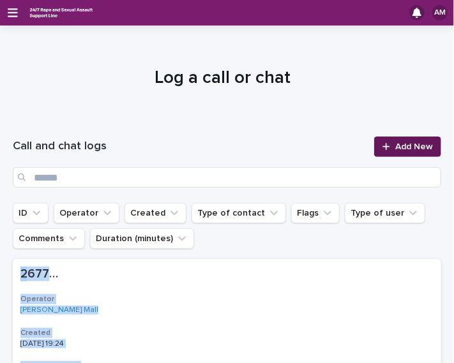
click at [395, 146] on span "Add New" at bounding box center [414, 146] width 38 height 9
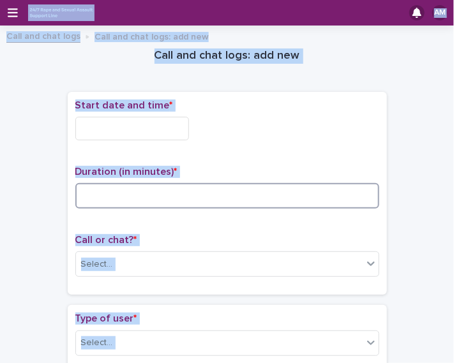
click at [223, 183] on input at bounding box center [227, 196] width 304 height 26
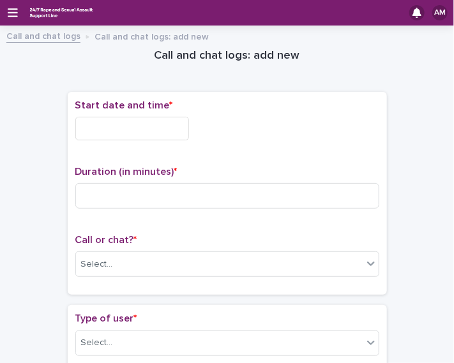
click at [123, 118] on input "text" at bounding box center [132, 129] width 114 height 24
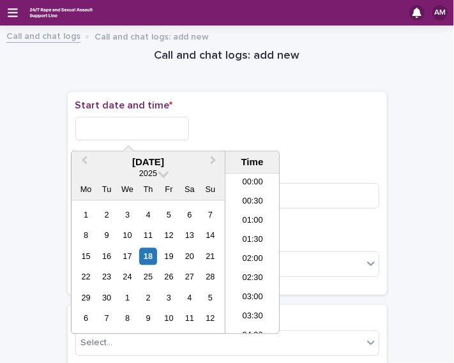
scroll to position [677, 0]
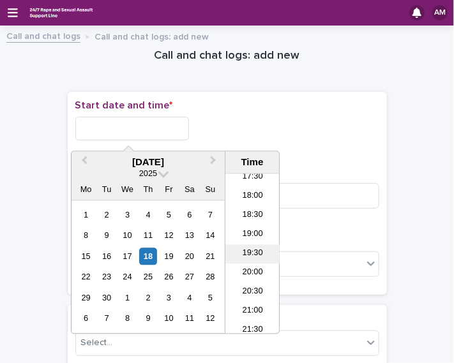
click at [246, 260] on li "19:30" at bounding box center [253, 254] width 54 height 19
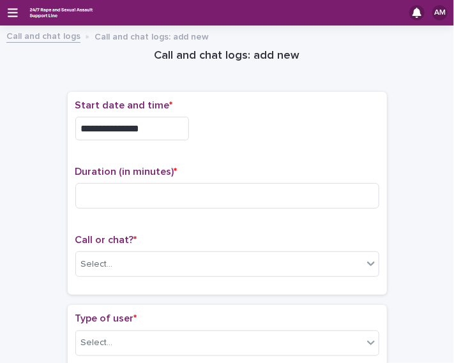
click at [158, 134] on input "**********" at bounding box center [132, 129] width 114 height 24
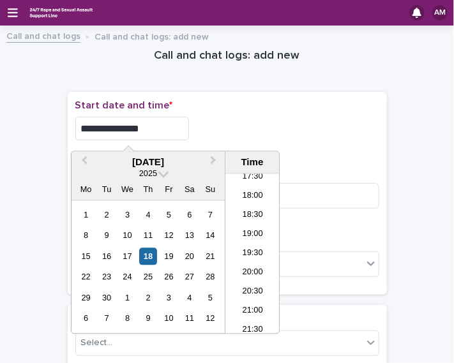
type input "**********"
click at [262, 96] on div "**********" at bounding box center [227, 194] width 319 height 204
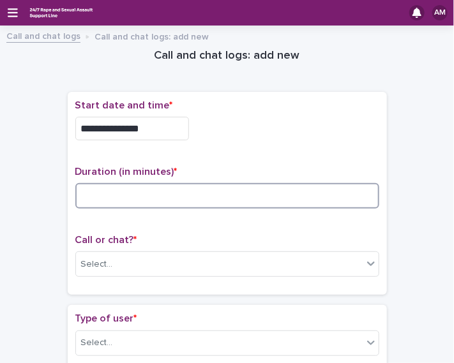
click at [167, 201] on input at bounding box center [227, 196] width 304 height 26
type input "**"
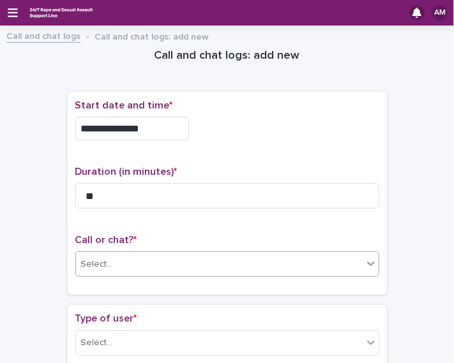
click at [186, 266] on div "Select..." at bounding box center [219, 264] width 287 height 21
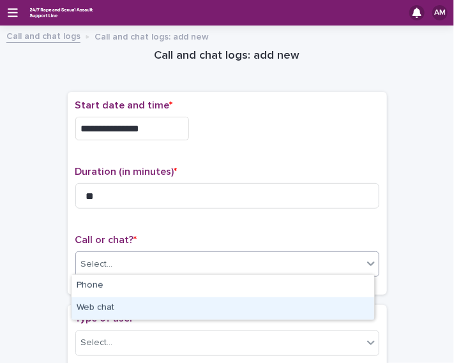
click at [192, 306] on div "Web chat" at bounding box center [223, 309] width 303 height 22
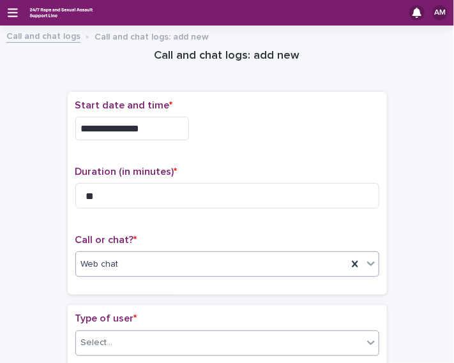
click at [203, 340] on div "Select..." at bounding box center [219, 343] width 287 height 21
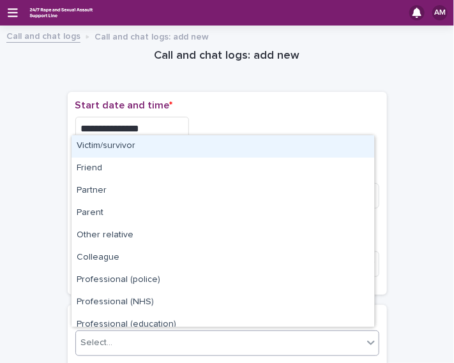
click at [171, 157] on div "Victim/survivor" at bounding box center [223, 146] width 303 height 22
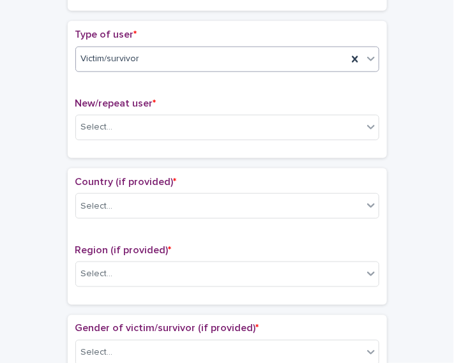
scroll to position [309, 0]
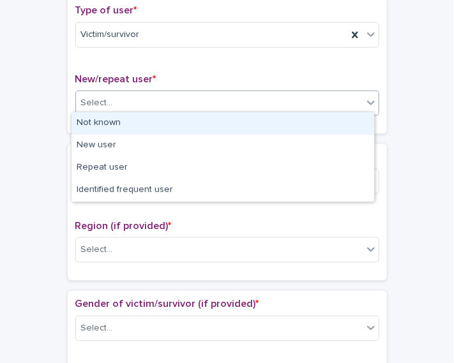
click at [227, 96] on div "Select..." at bounding box center [219, 103] width 287 height 21
click at [199, 126] on div "Not known" at bounding box center [223, 123] width 303 height 22
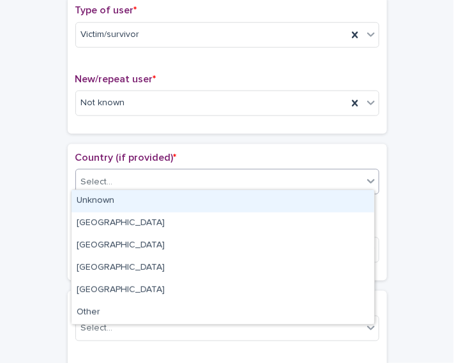
click at [182, 185] on div "Select..." at bounding box center [219, 182] width 287 height 21
click at [169, 204] on div "Unknown" at bounding box center [223, 201] width 303 height 22
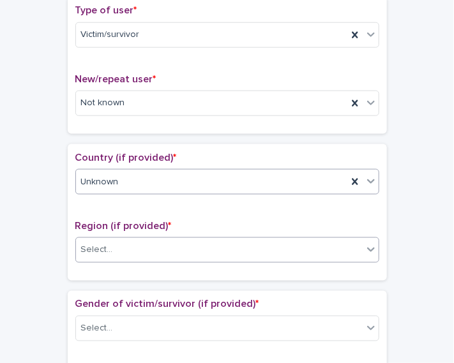
click at [169, 240] on div "Select..." at bounding box center [219, 250] width 287 height 21
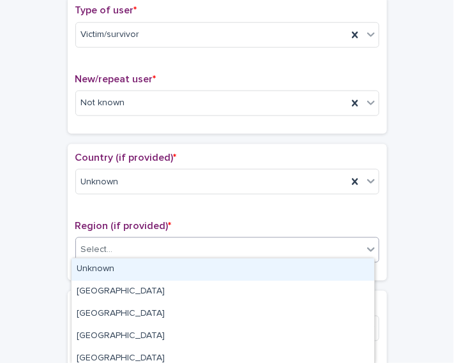
click at [156, 264] on div "Unknown" at bounding box center [223, 270] width 303 height 22
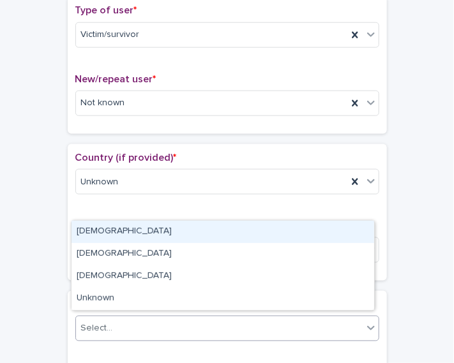
click at [157, 324] on div "Select..." at bounding box center [219, 329] width 287 height 21
click at [142, 232] on div "Female" at bounding box center [223, 232] width 303 height 22
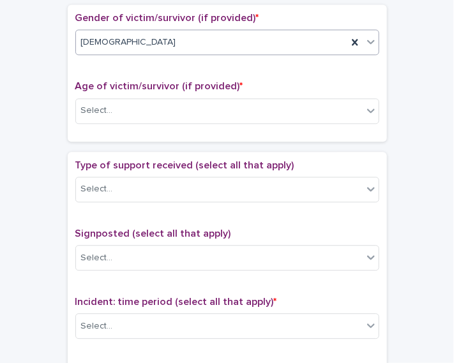
scroll to position [607, 0]
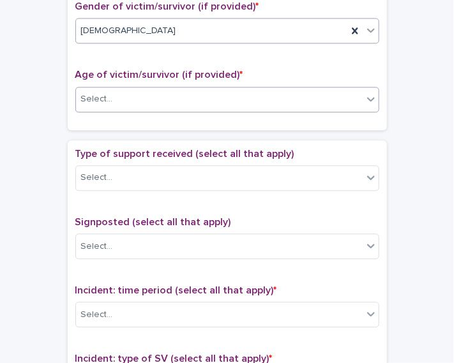
click at [267, 89] on div "Select..." at bounding box center [219, 99] width 287 height 21
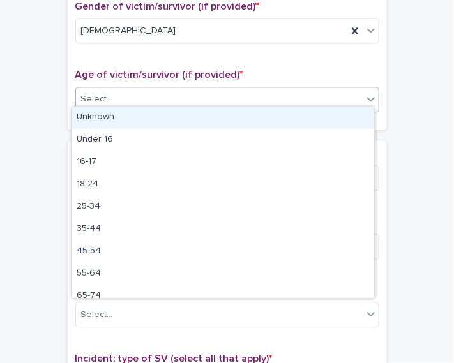
click at [231, 128] on div "Unknown" at bounding box center [223, 118] width 303 height 22
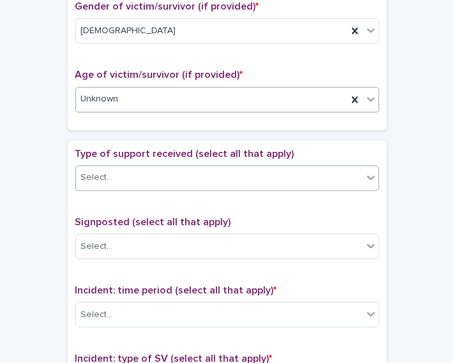
click at [226, 167] on div "Select..." at bounding box center [219, 177] width 287 height 21
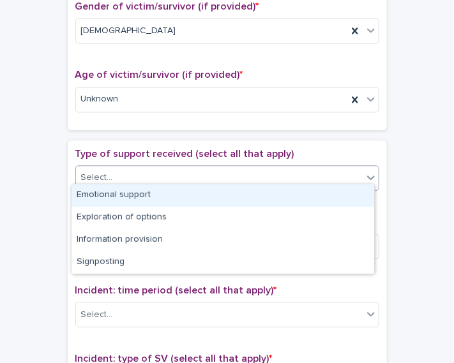
click at [204, 194] on div "Emotional support" at bounding box center [223, 196] width 303 height 22
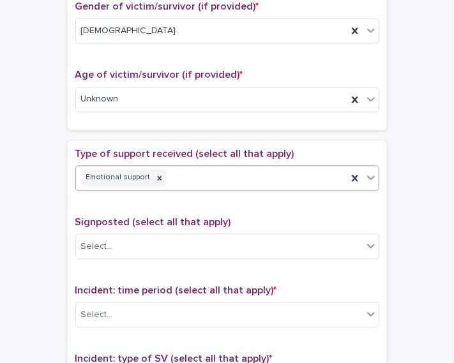
click at [207, 293] on div "Incident: time period (select all that apply) * Select..." at bounding box center [227, 311] width 304 height 53
click at [208, 305] on div "Select..." at bounding box center [219, 315] width 287 height 21
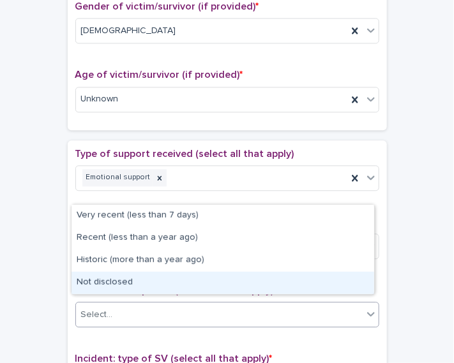
click at [198, 283] on div "Not disclosed" at bounding box center [223, 283] width 303 height 22
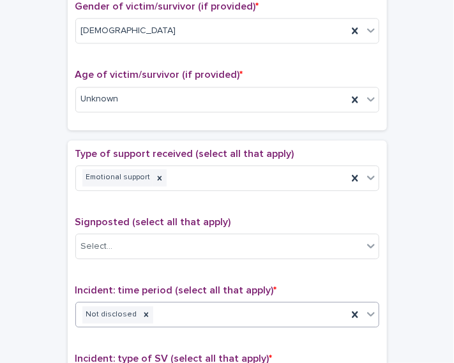
scroll to position [887, 0]
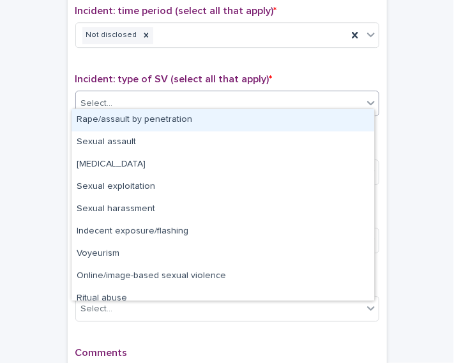
click at [256, 93] on div "Select..." at bounding box center [219, 103] width 287 height 21
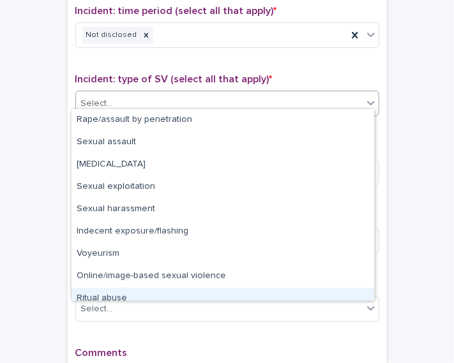
scroll to position [32, 0]
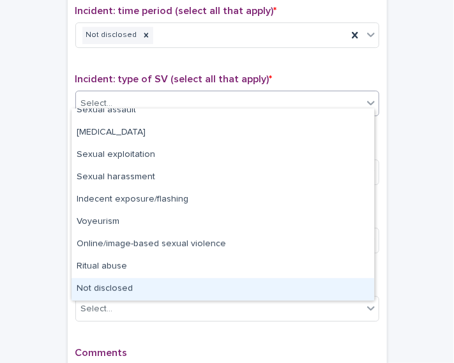
click at [343, 287] on div "Not disclosed" at bounding box center [223, 290] width 303 height 22
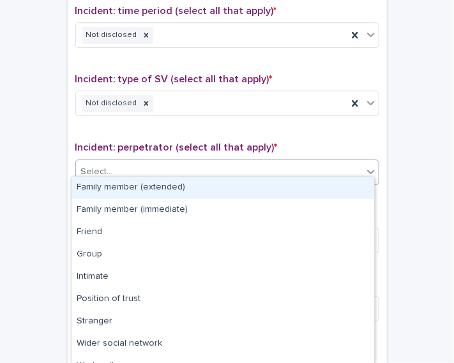
click at [277, 164] on div "Select..." at bounding box center [219, 172] width 287 height 21
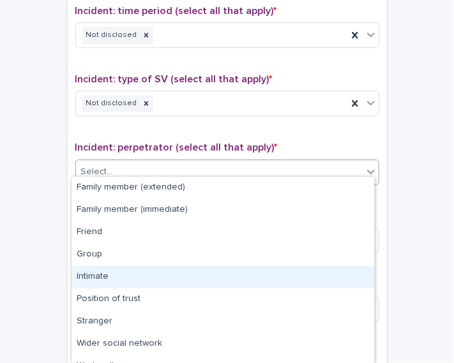
click at [287, 273] on div "Intimate" at bounding box center [223, 277] width 303 height 22
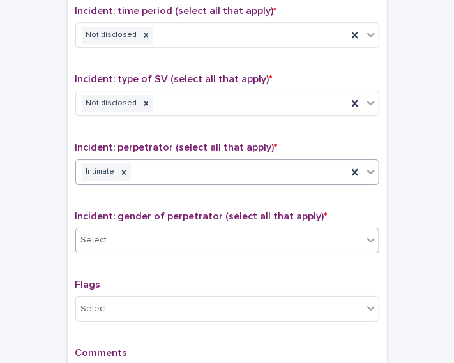
click at [273, 230] on div "Select..." at bounding box center [219, 240] width 287 height 21
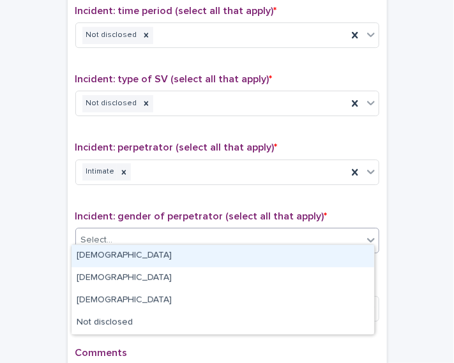
click at [259, 246] on div "Male" at bounding box center [223, 256] width 303 height 22
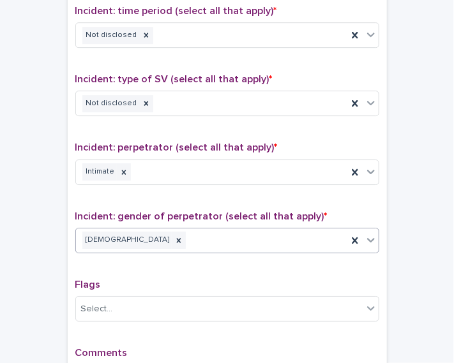
scroll to position [1053, 0]
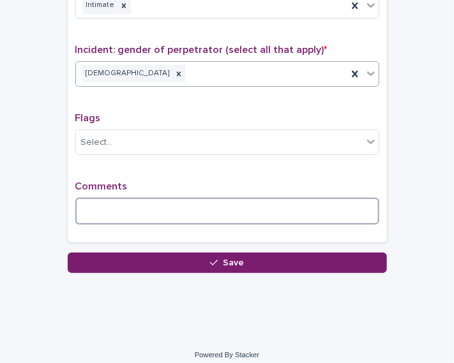
click at [172, 198] on textarea at bounding box center [227, 211] width 304 height 27
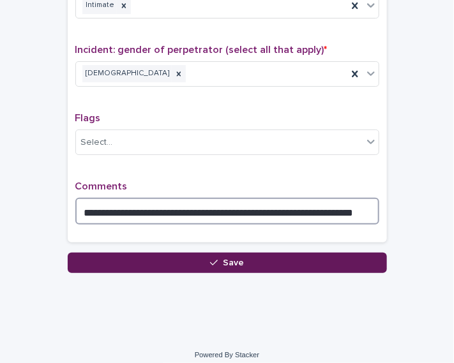
type textarea "**********"
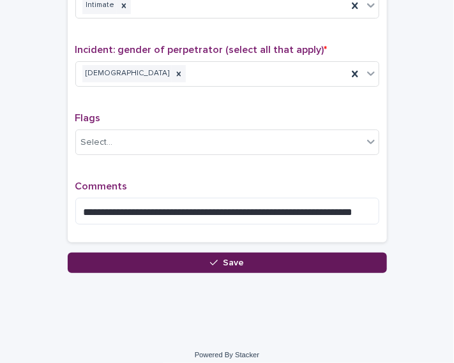
click at [212, 259] on icon "button" at bounding box center [214, 263] width 8 height 9
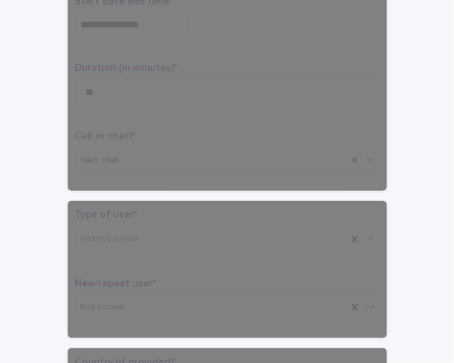
scroll to position [0, 0]
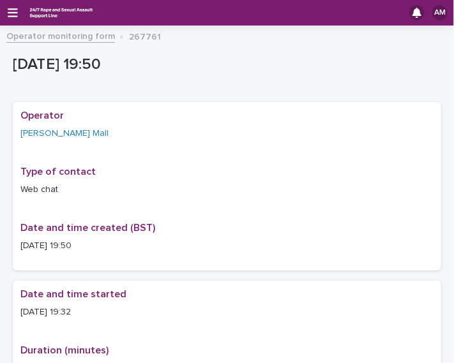
click at [9, 20] on div "AM" at bounding box center [227, 13] width 454 height 26
click at [11, 17] on icon "button" at bounding box center [13, 12] width 10 height 11
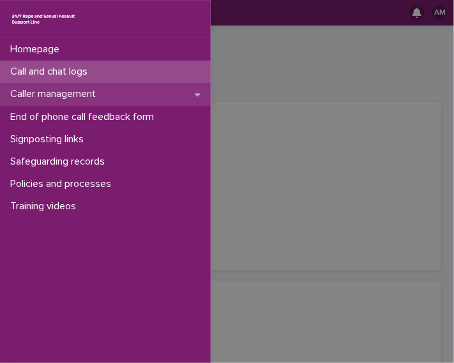
click at [65, 83] on div "Caller management" at bounding box center [105, 94] width 211 height 22
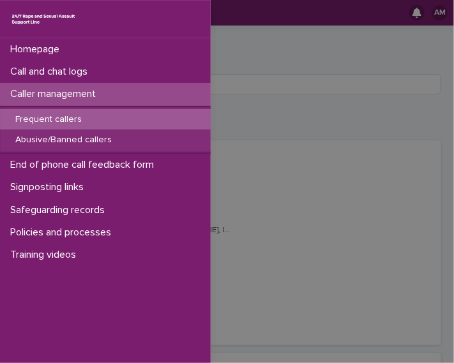
drag, startPoint x: 73, startPoint y: 92, endPoint x: 72, endPoint y: 84, distance: 7.9
click at [73, 92] on p "Caller management" at bounding box center [55, 94] width 101 height 12
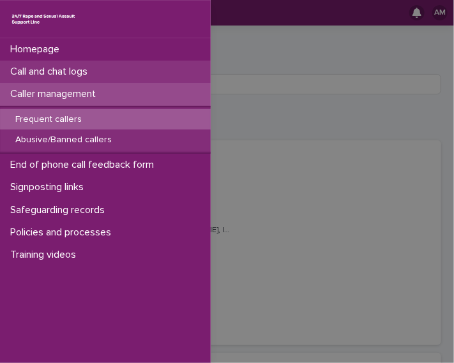
click at [66, 72] on p "Call and chat logs" at bounding box center [51, 72] width 93 height 12
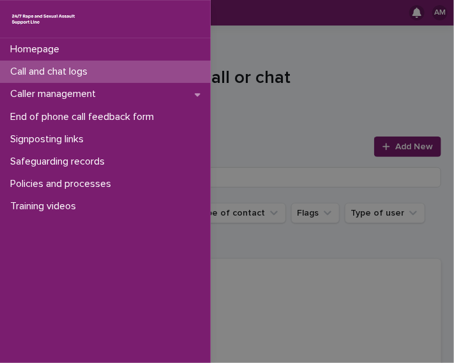
click at [298, 99] on div "Homepage Call and chat logs Caller management End of phone call feedback form S…" at bounding box center [227, 181] width 454 height 363
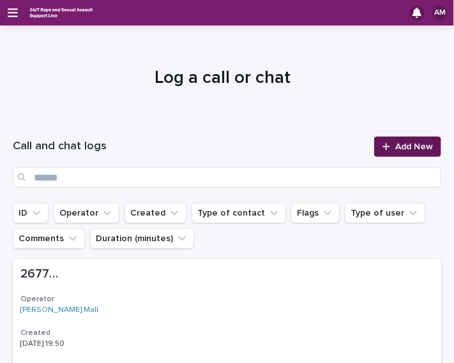
click at [395, 154] on link "Add New" at bounding box center [407, 147] width 67 height 20
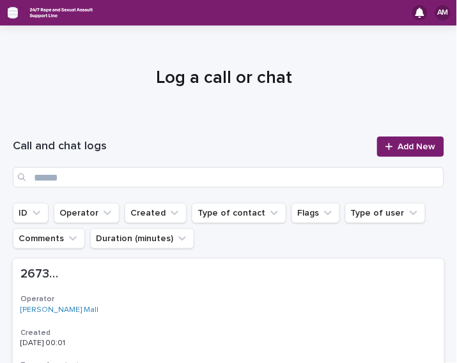
click at [14, 15] on icon "button" at bounding box center [13, 12] width 10 height 11
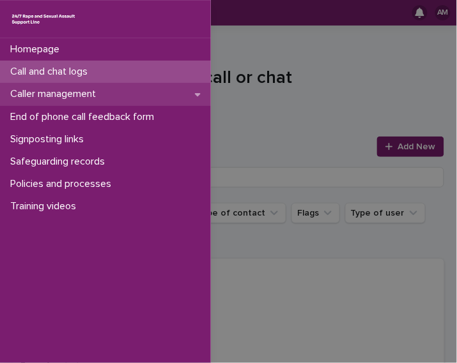
click at [100, 102] on div "Caller management" at bounding box center [105, 94] width 211 height 22
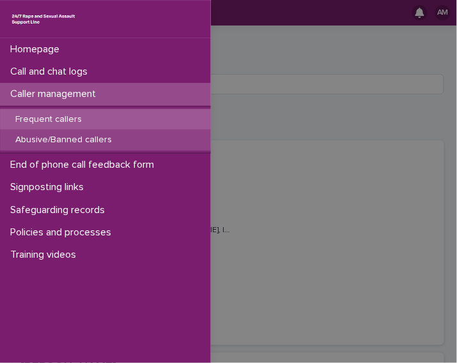
click at [98, 137] on p "Abusive/Banned callers" at bounding box center [63, 140] width 117 height 11
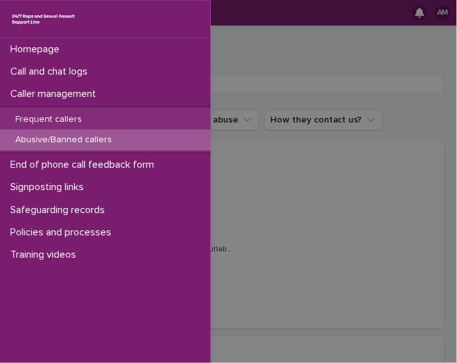
click at [275, 118] on div "Homepage Call and chat logs Caller management Frequent callers Abusive/Banned c…" at bounding box center [228, 181] width 457 height 363
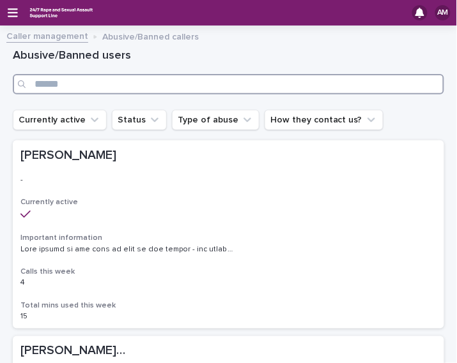
click at [248, 91] on input "Search" at bounding box center [228, 84] width 431 height 20
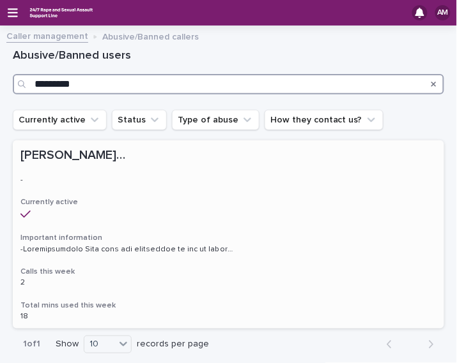
type input "*********"
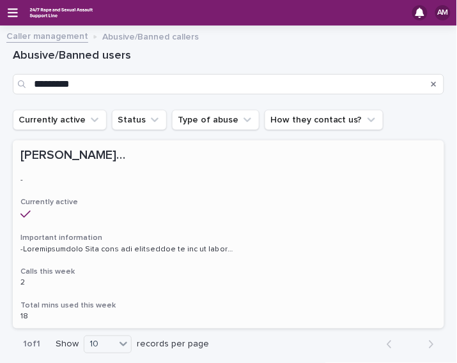
click at [121, 192] on div "David (webchat) David (webchat) - - Currently active Important information Call…" at bounding box center [228, 235] width 431 height 188
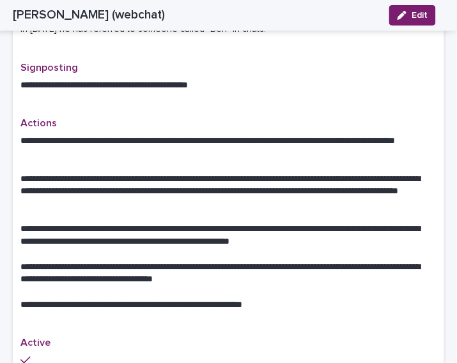
scroll to position [785, 0]
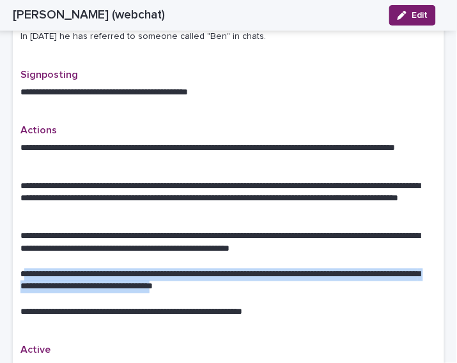
drag, startPoint x: 255, startPoint y: 273, endPoint x: 23, endPoint y: 261, distance: 232.2
click at [23, 269] on p "**********" at bounding box center [224, 282] width 408 height 26
copy p "**********"
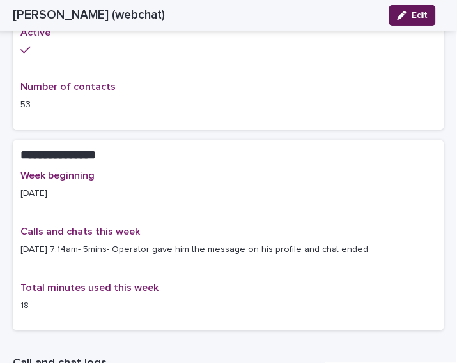
click at [417, 15] on span "Edit" at bounding box center [419, 15] width 16 height 9
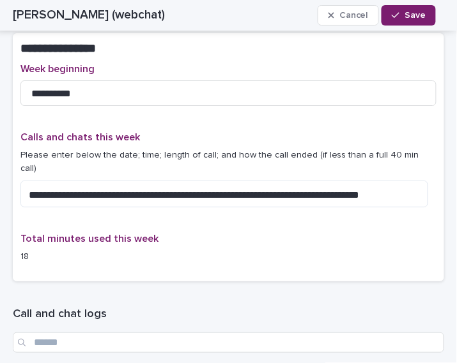
scroll to position [1268, 0]
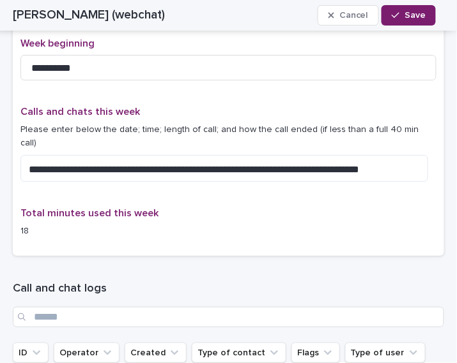
click at [399, 156] on div "**********" at bounding box center [228, 149] width 416 height 86
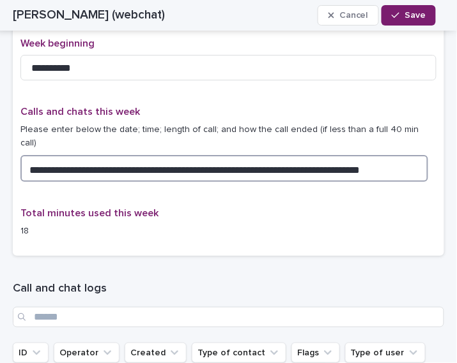
click at [393, 155] on textarea "**********" at bounding box center [224, 168] width 408 height 27
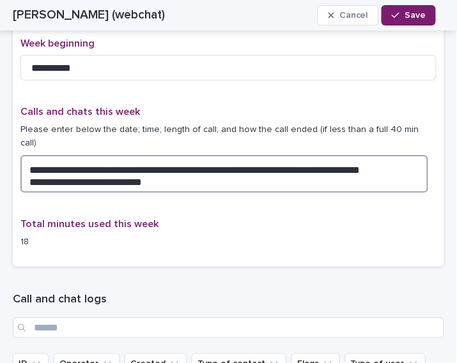
drag, startPoint x: 404, startPoint y: 134, endPoint x: 137, endPoint y: 143, distance: 267.2
click at [137, 155] on textarea "**********" at bounding box center [224, 174] width 408 height 38
paste textarea "**********"
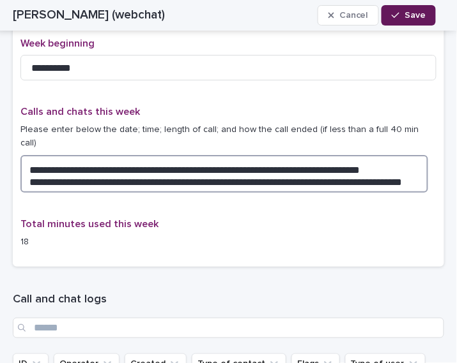
type textarea "**********"
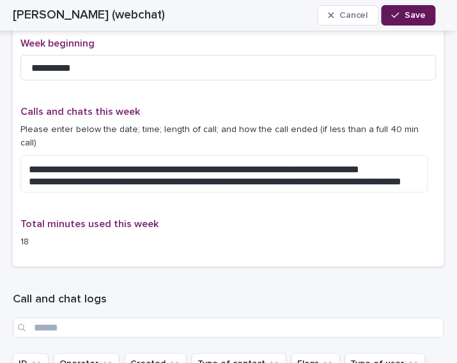
click at [402, 17] on div "button" at bounding box center [398, 15] width 13 height 9
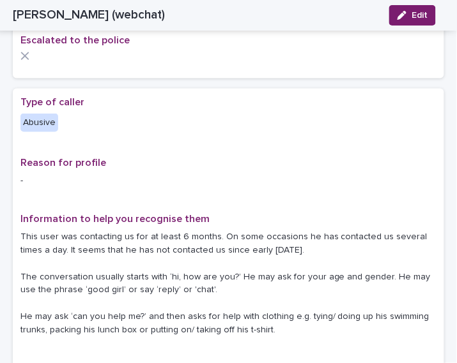
scroll to position [0, 0]
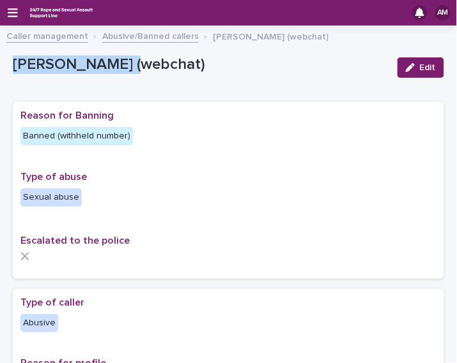
drag, startPoint x: 124, startPoint y: 68, endPoint x: 7, endPoint y: 61, distance: 117.1
drag, startPoint x: 7, startPoint y: 61, endPoint x: 43, endPoint y: 74, distance: 38.2
click at [43, 74] on div "David (webchat)" at bounding box center [200, 68] width 374 height 24
copy p "David (webchat)"
